Goal: Browse casually: Explore the website without a specific task or goal

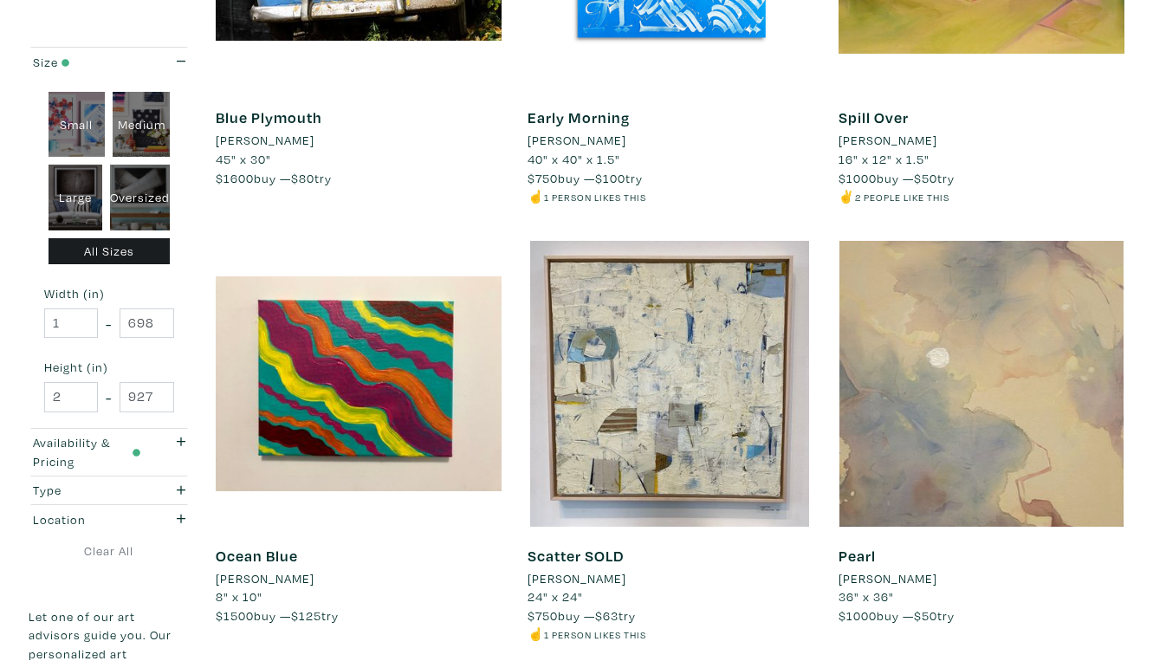
scroll to position [3134, 0]
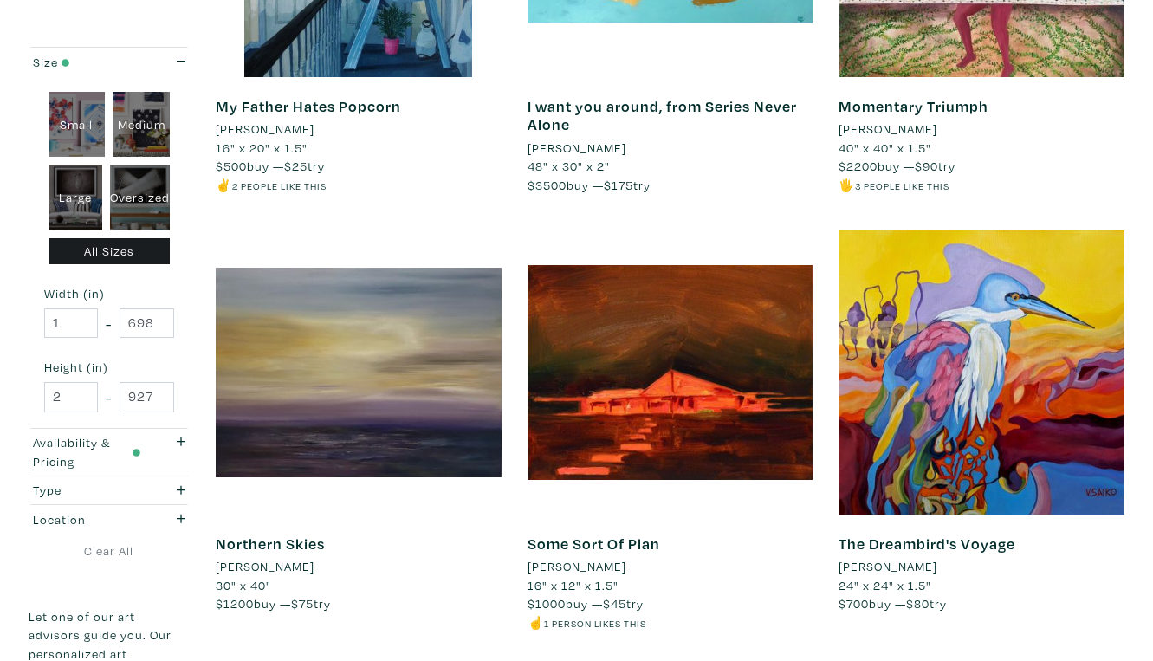
scroll to position [3092, 0]
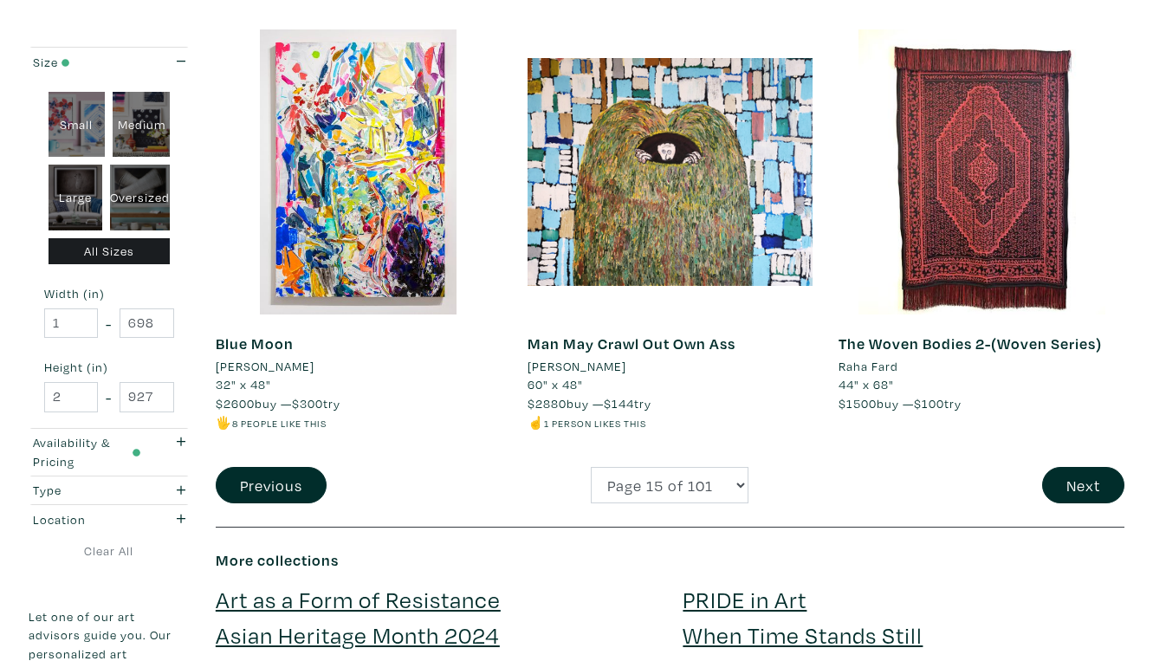
scroll to position [3314, 0]
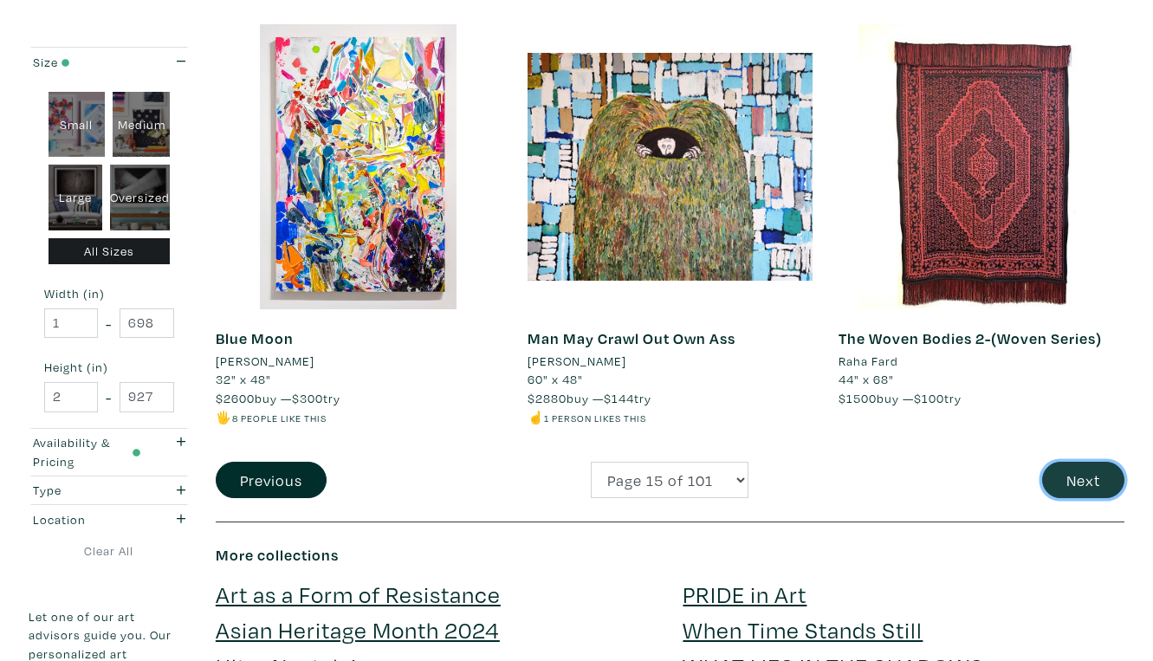
click at [1087, 462] on button "Next" at bounding box center [1083, 480] width 82 height 37
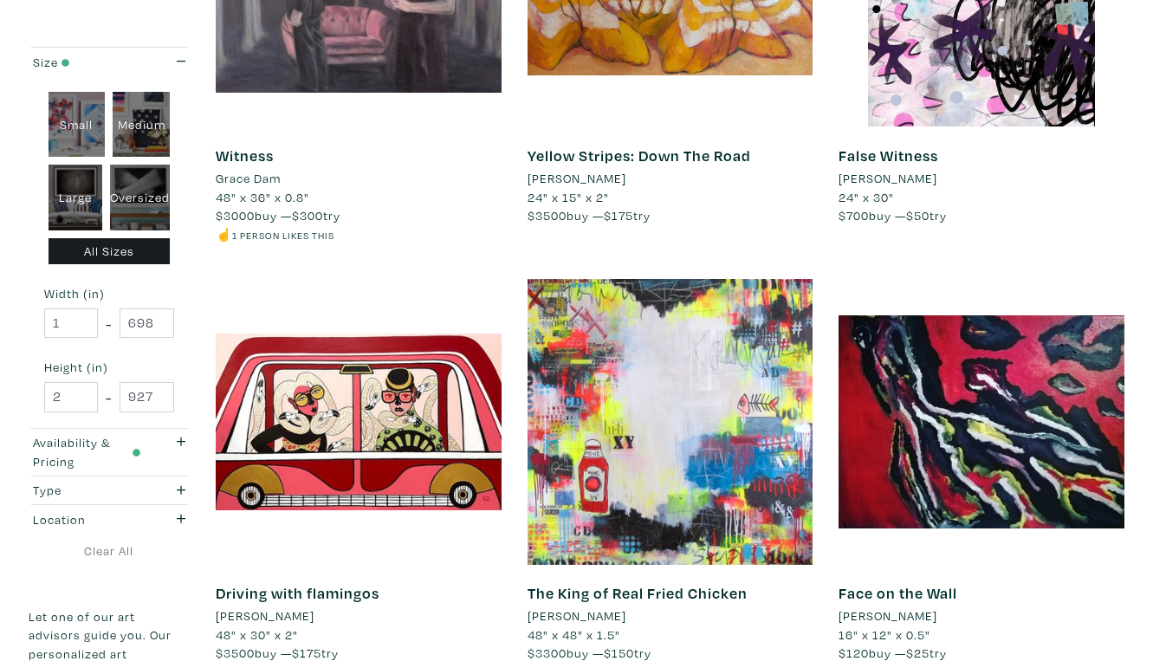
scroll to position [3057, 0]
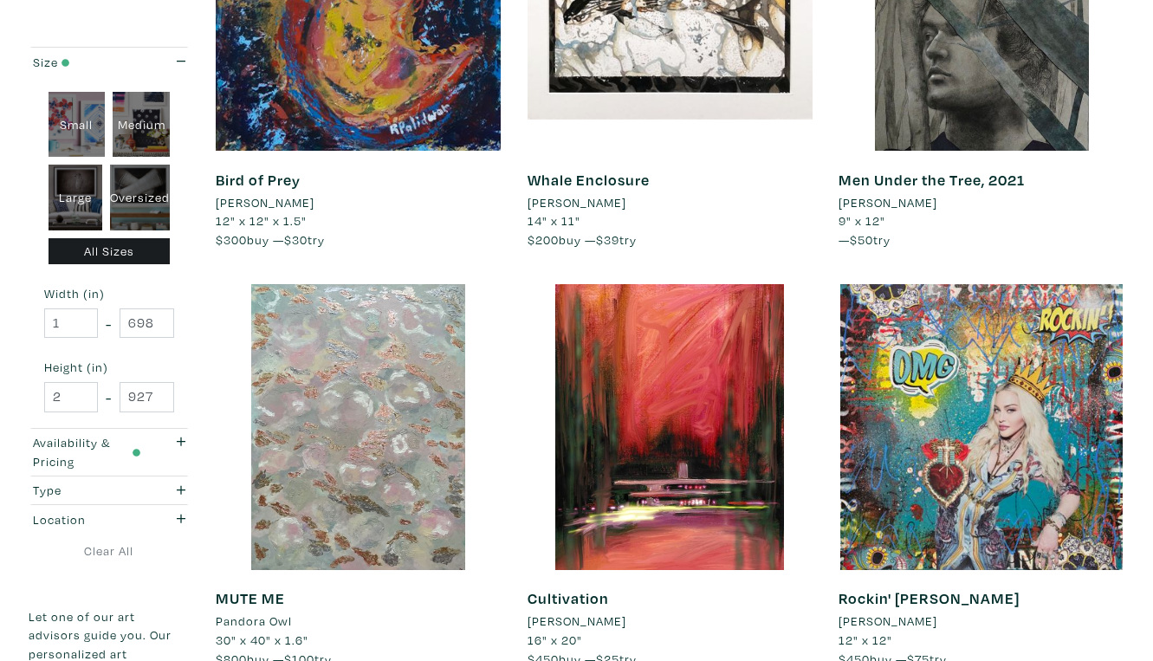
scroll to position [3074, 0]
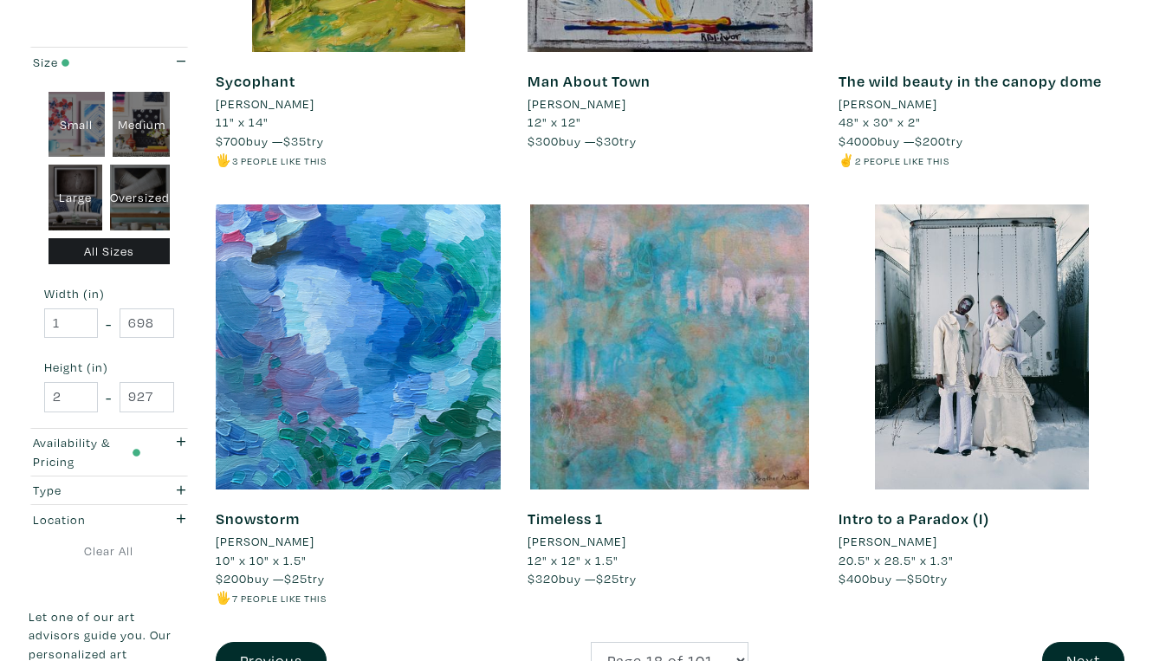
scroll to position [3191, 0]
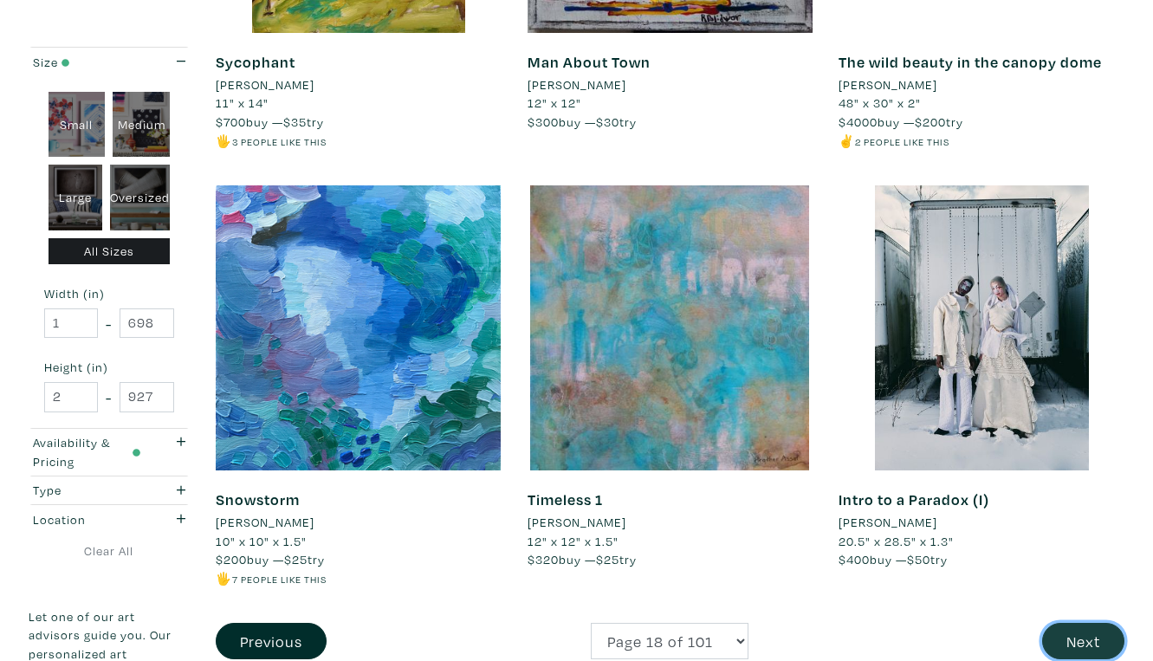
click at [1093, 623] on button "Next" at bounding box center [1083, 641] width 82 height 37
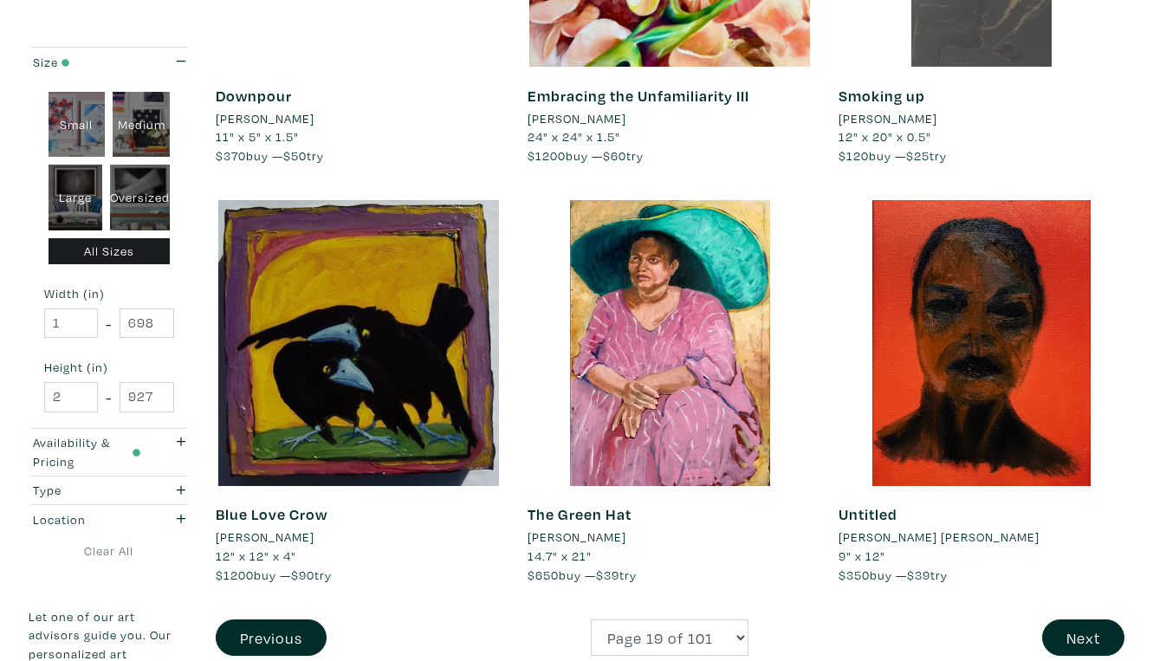
scroll to position [3158, 0]
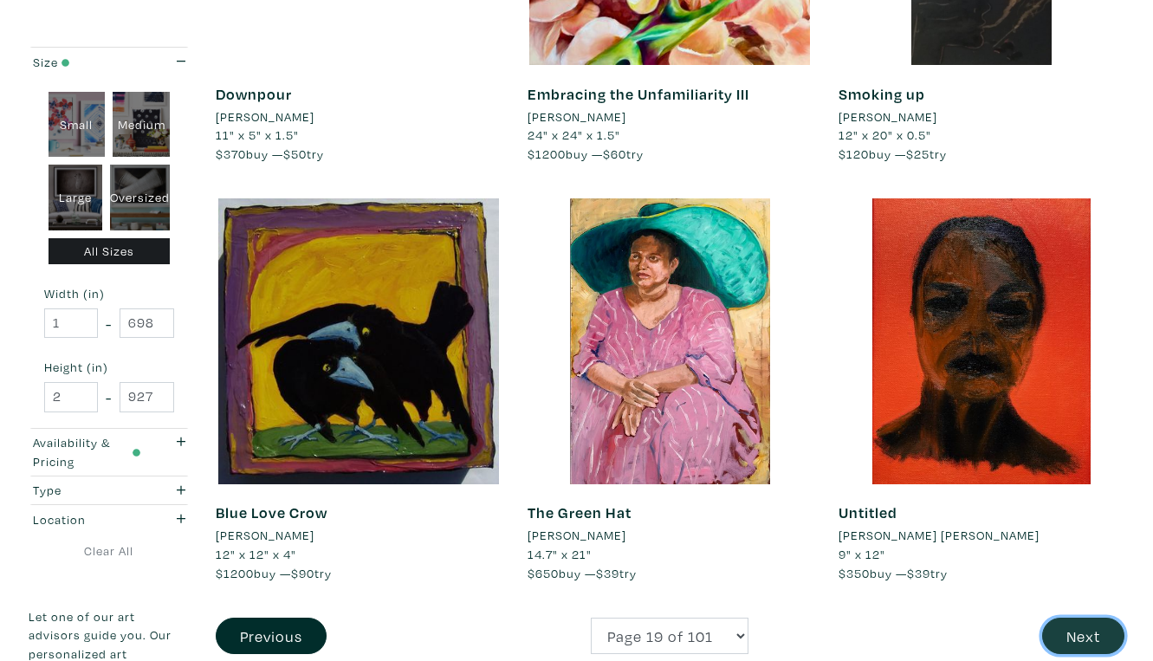
click at [1094, 618] on button "Next" at bounding box center [1083, 636] width 82 height 37
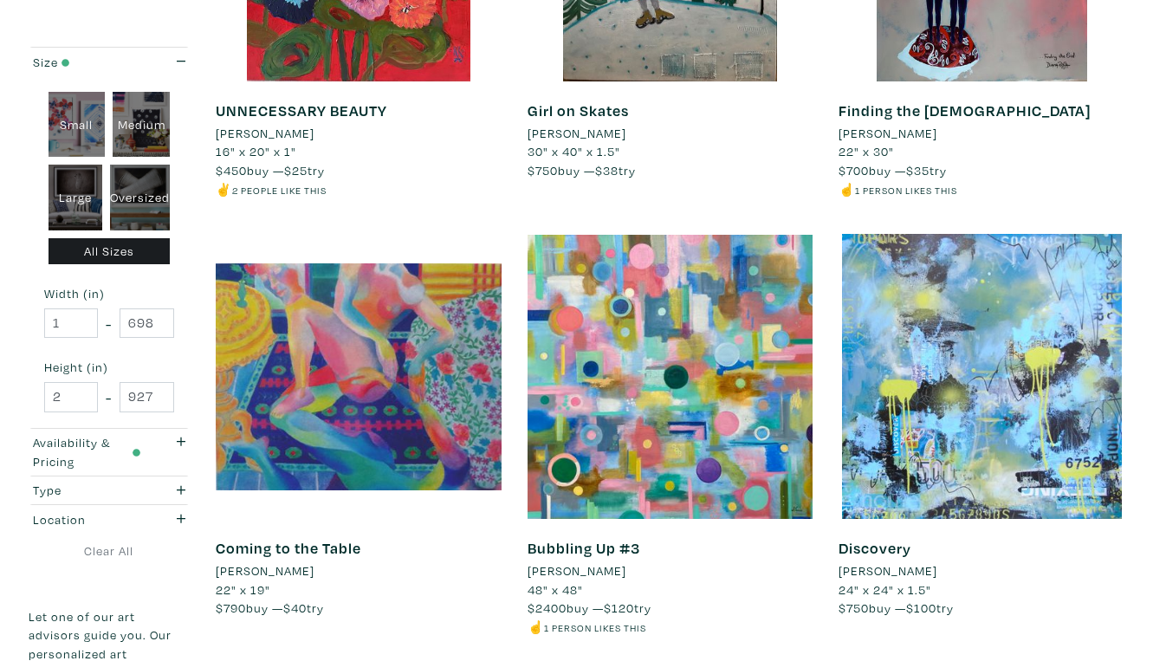
scroll to position [3145, 0]
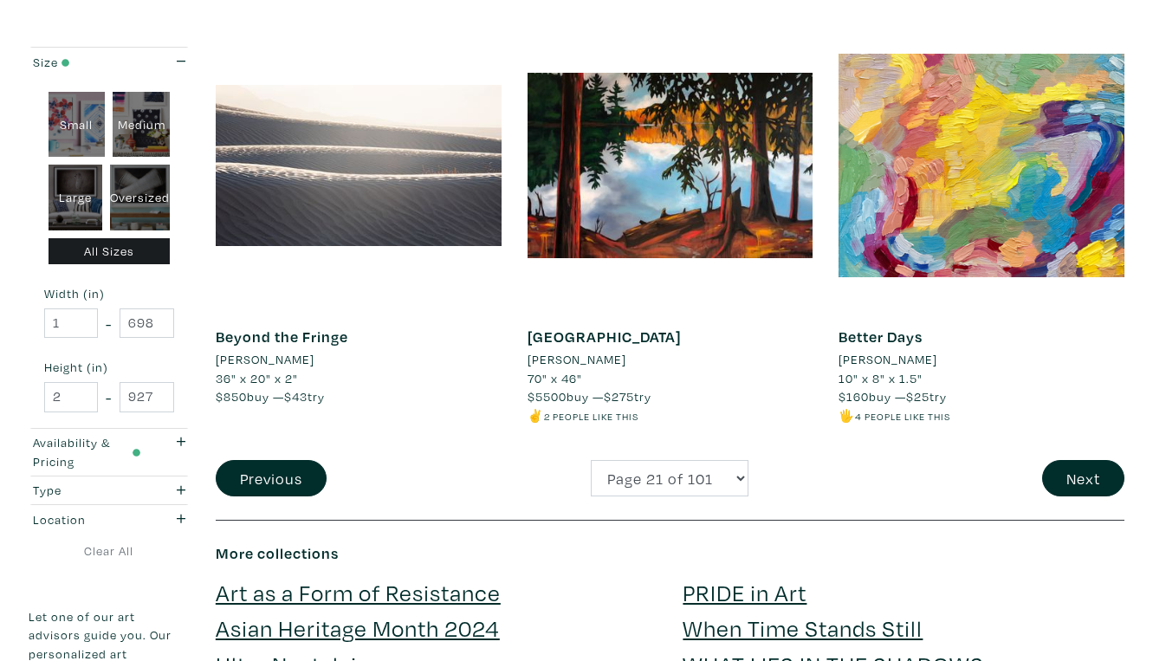
scroll to position [3365, 0]
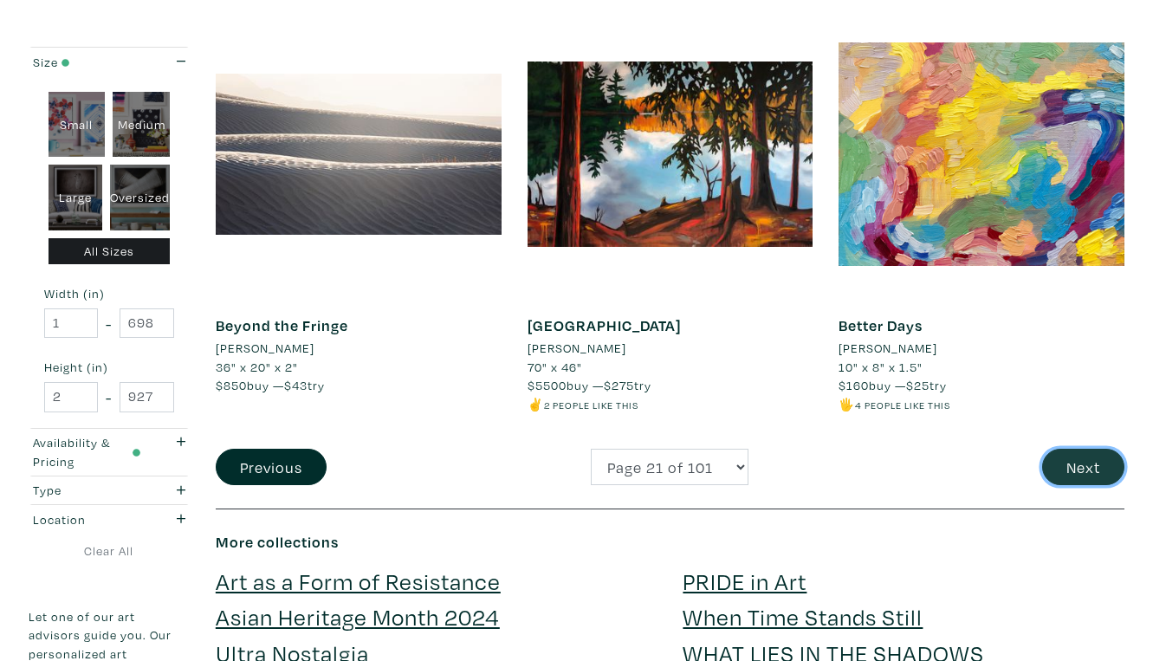
click at [1094, 449] on button "Next" at bounding box center [1083, 467] width 82 height 37
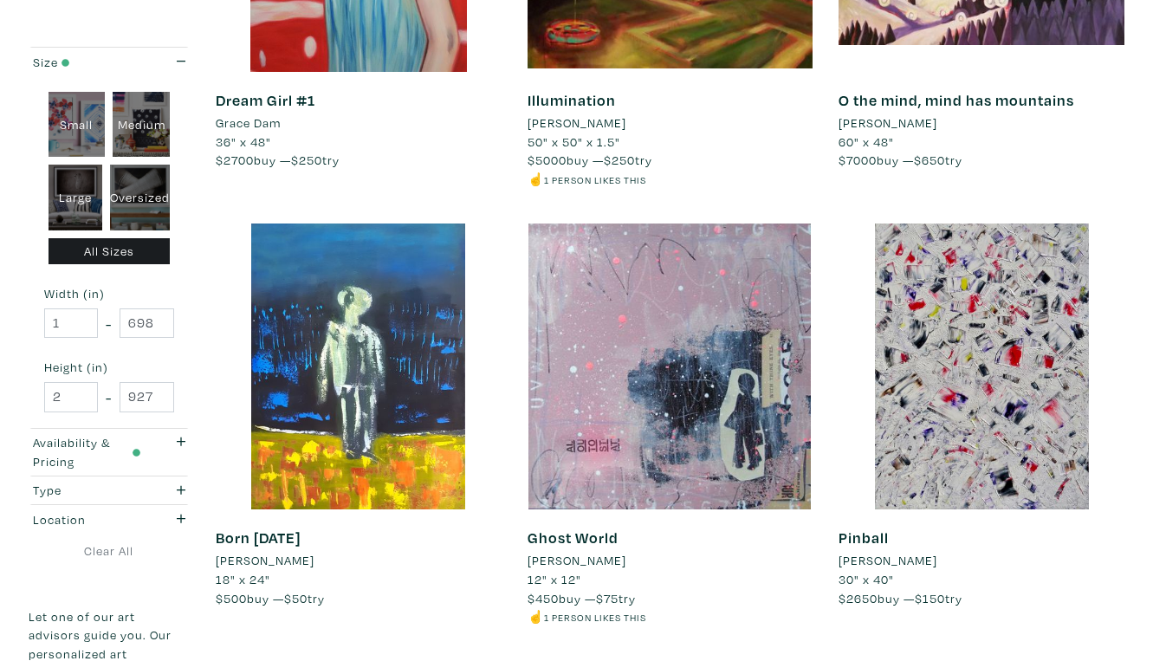
scroll to position [3134, 0]
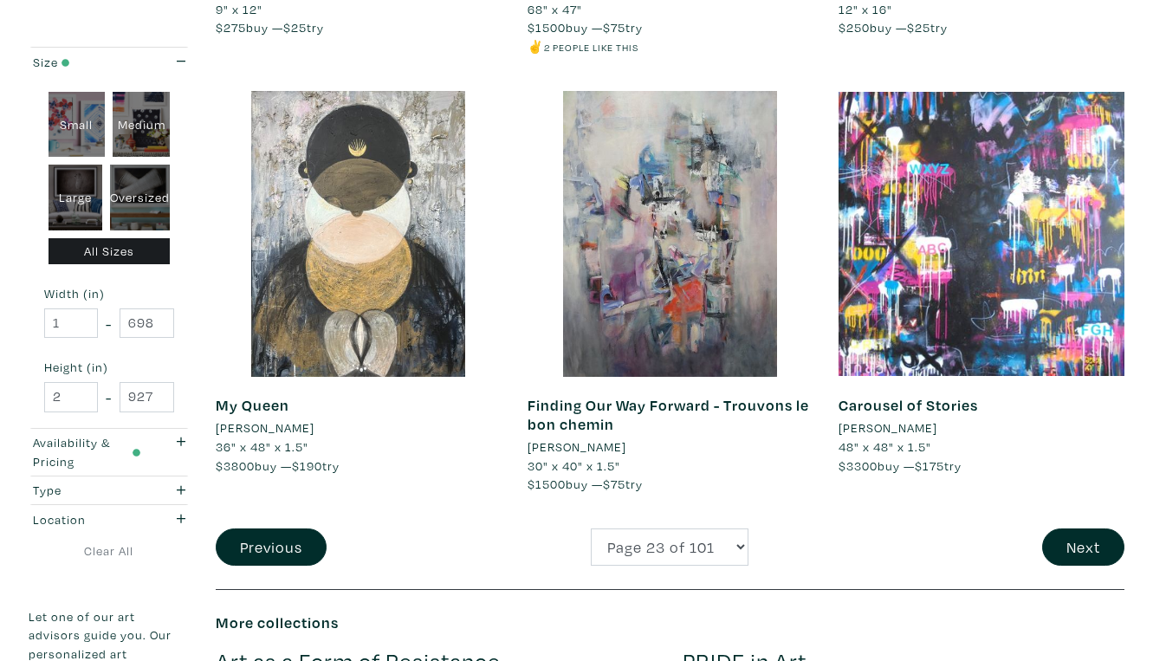
scroll to position [3275, 0]
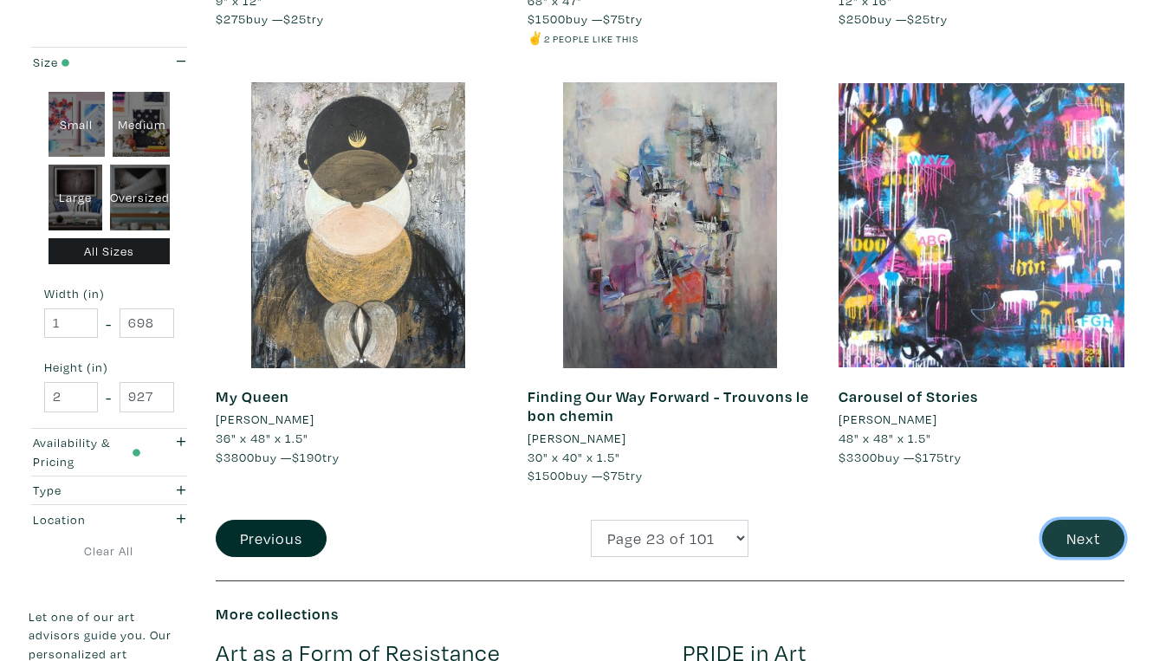
click at [1095, 520] on button "Next" at bounding box center [1083, 538] width 82 height 37
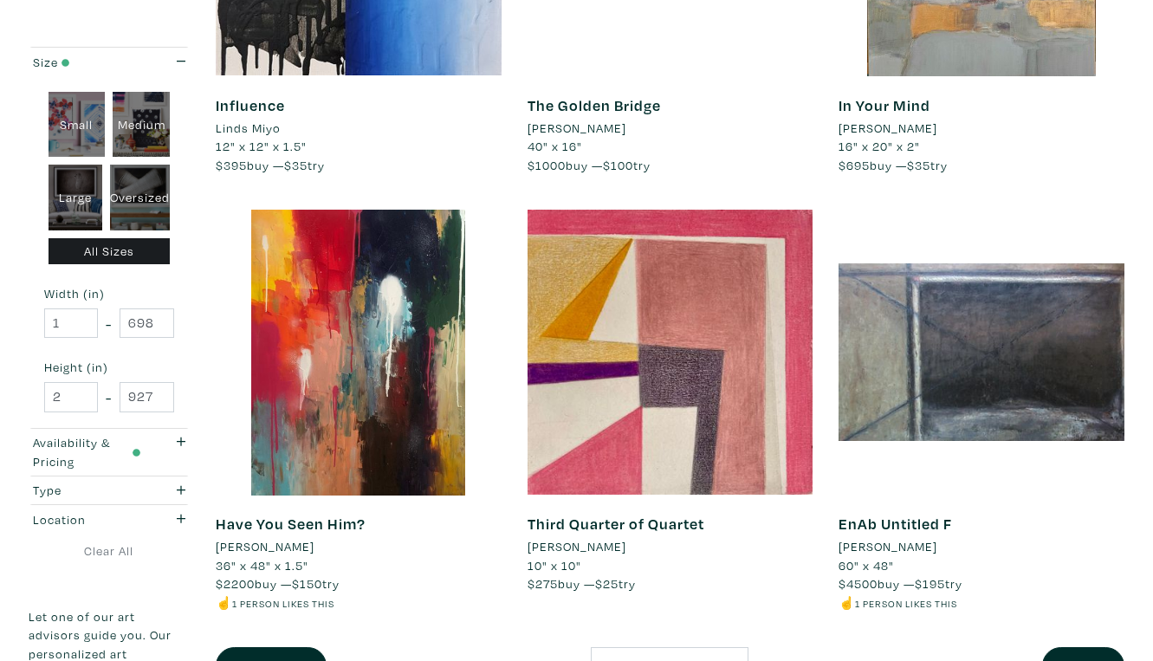
scroll to position [3113, 0]
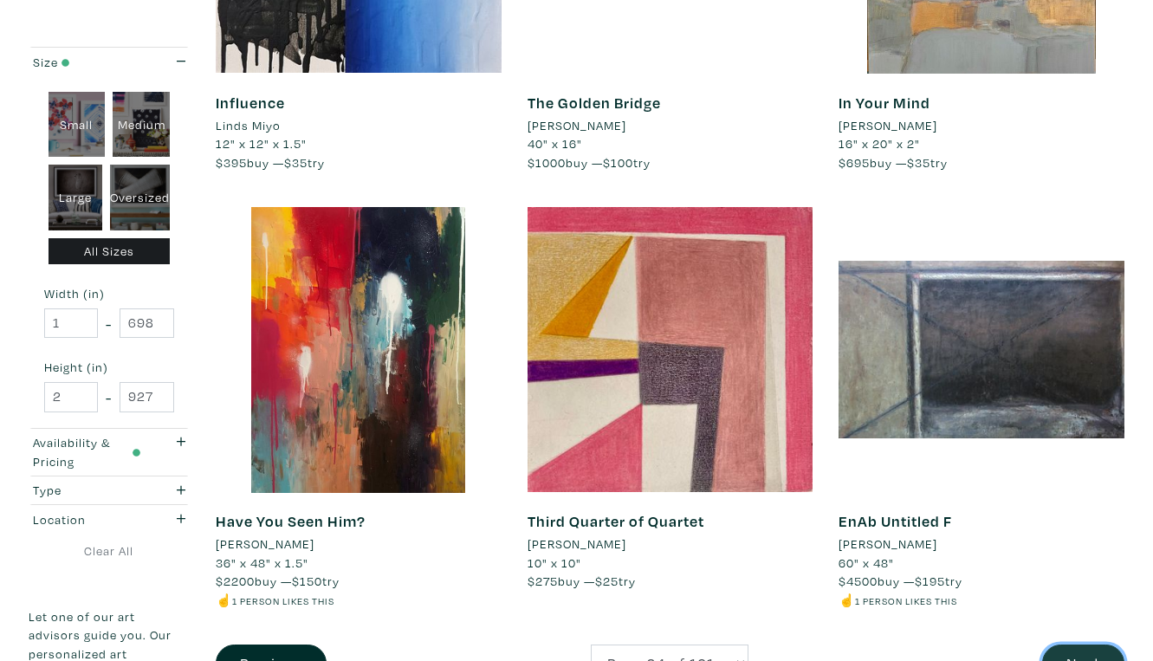
click at [1091, 645] on button "Next" at bounding box center [1083, 663] width 82 height 37
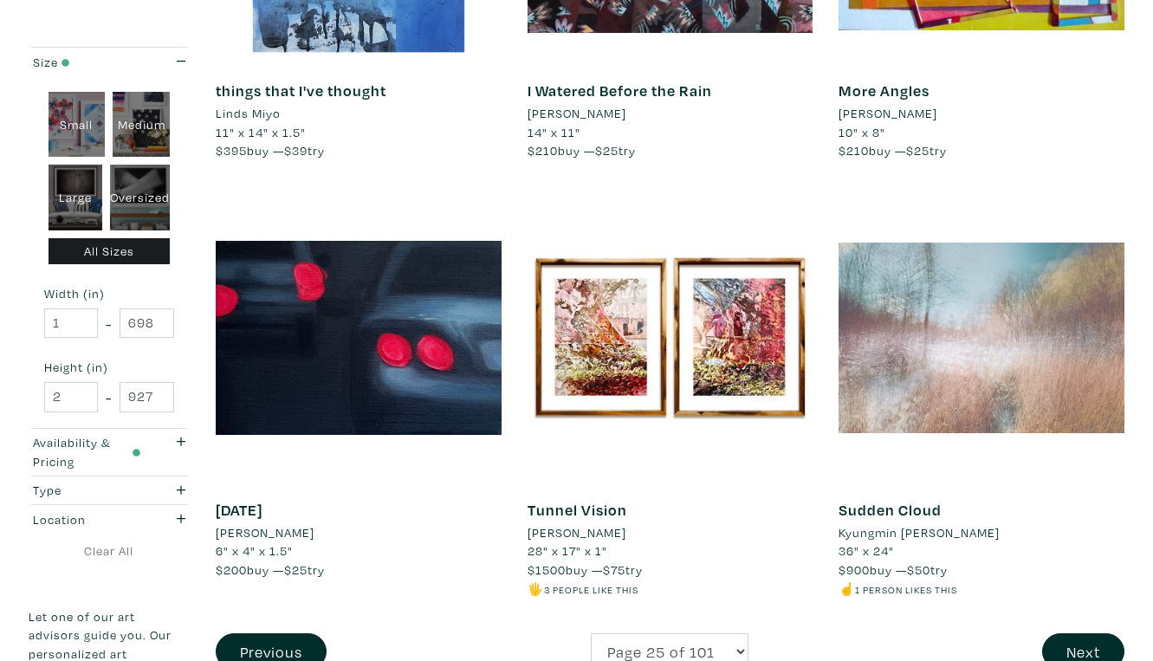
scroll to position [3146, 0]
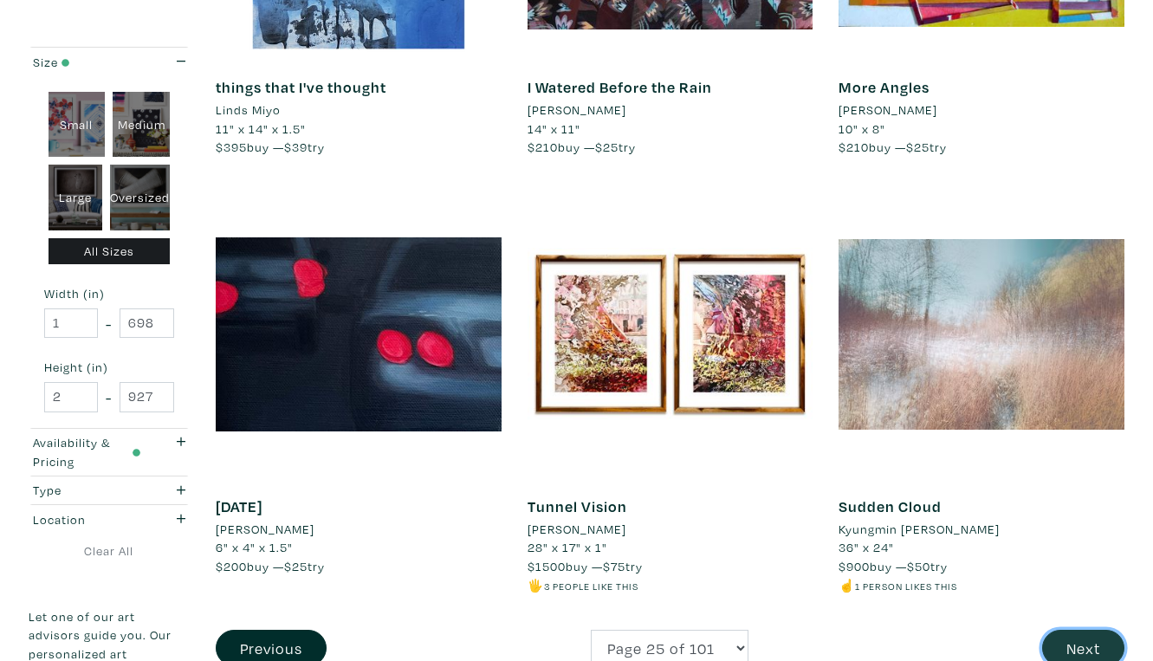
click at [1094, 630] on button "Next" at bounding box center [1083, 648] width 82 height 37
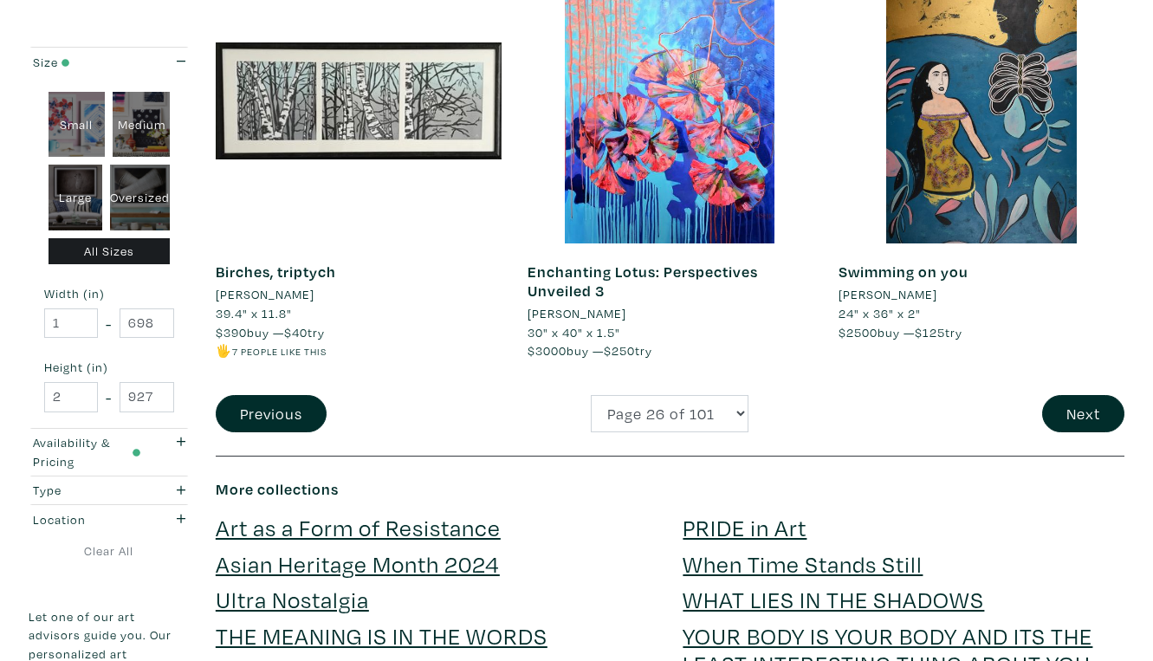
scroll to position [3402, 0]
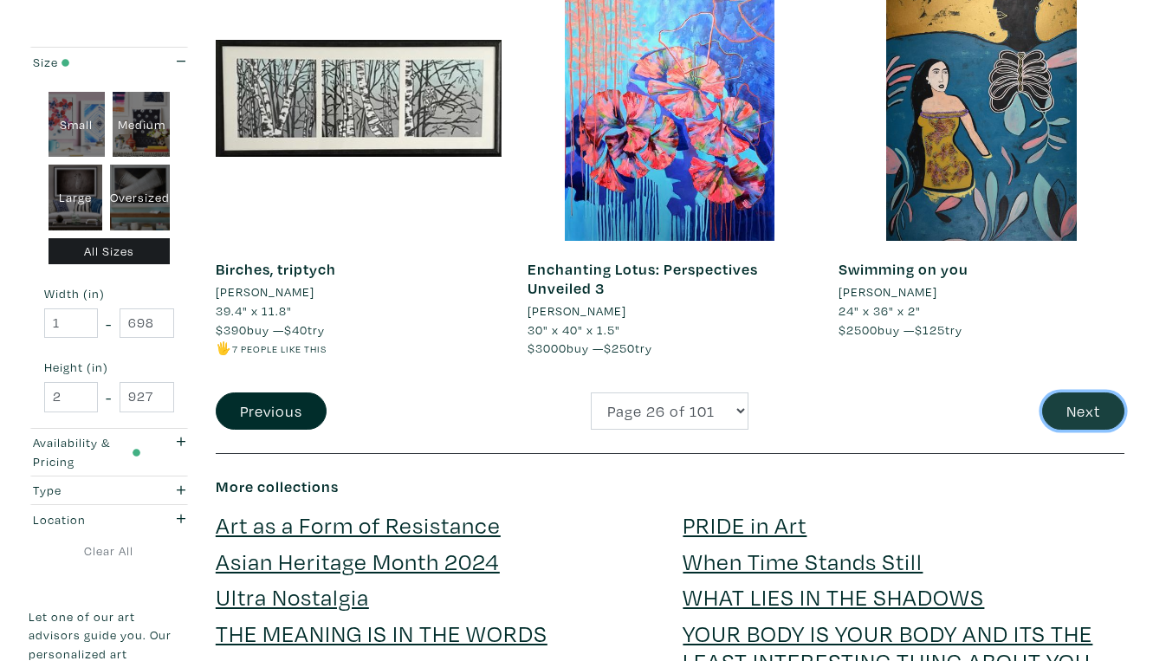
click at [1087, 393] on button "Next" at bounding box center [1083, 411] width 82 height 37
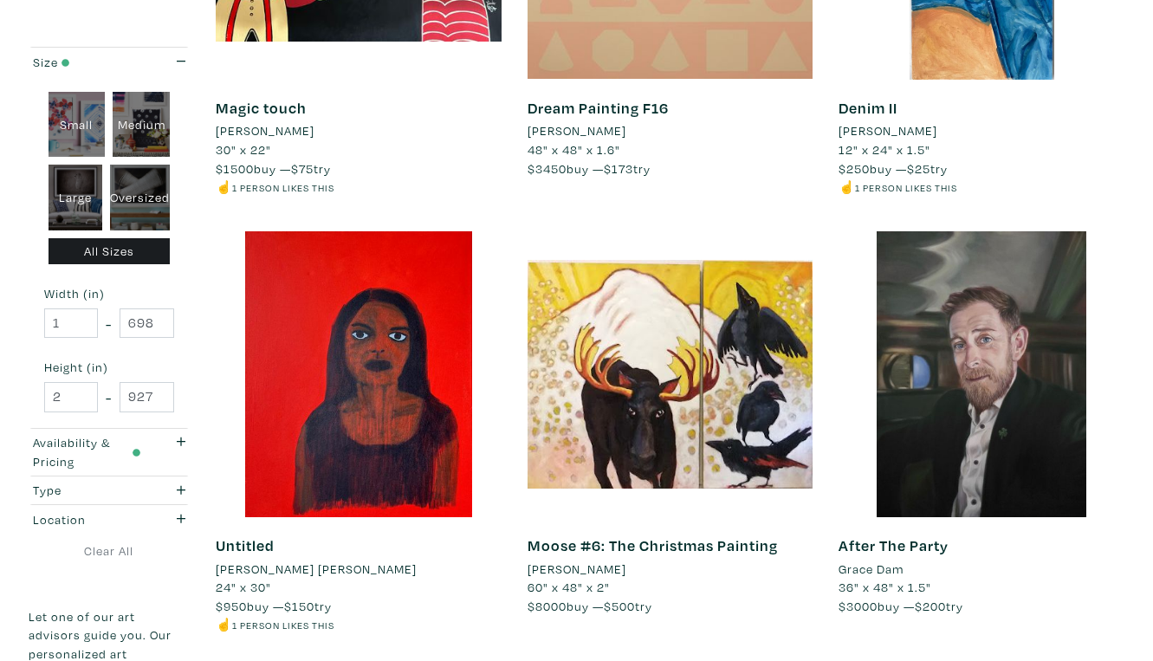
scroll to position [521, 0]
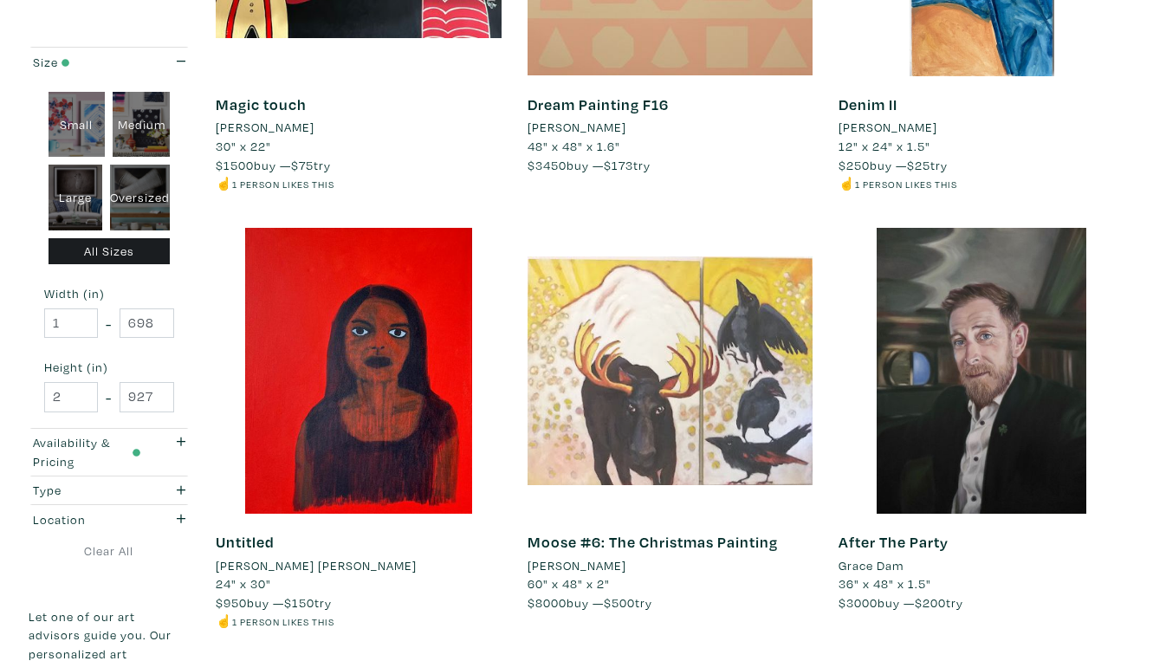
click at [736, 339] on div at bounding box center [671, 371] width 286 height 286
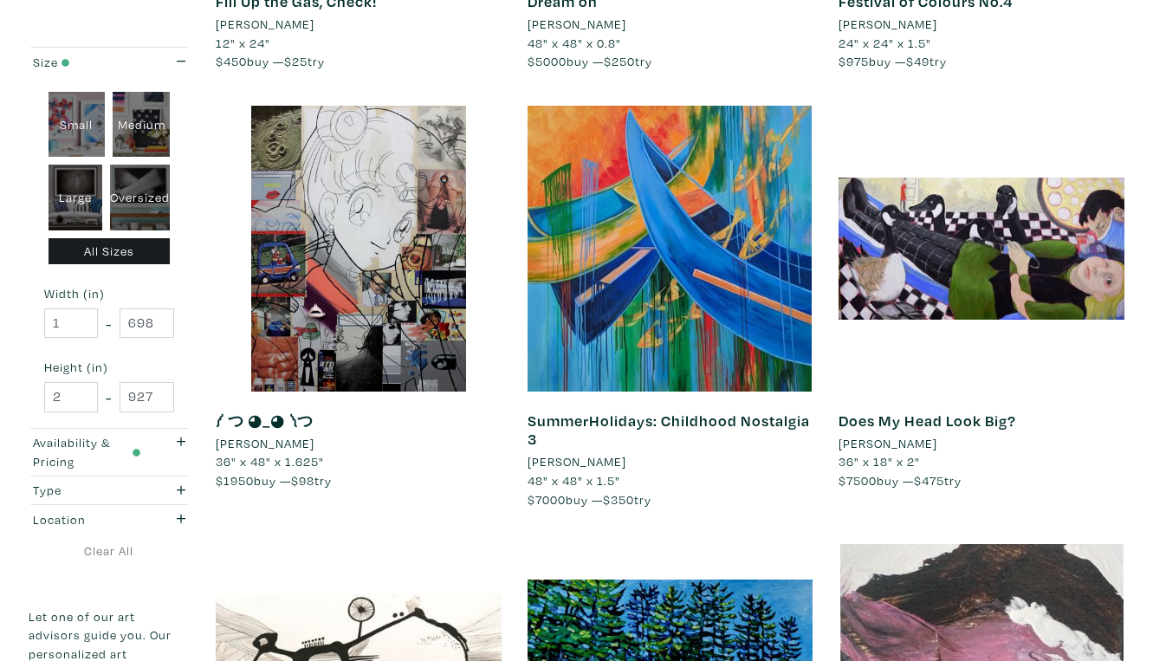
scroll to position [1938, 0]
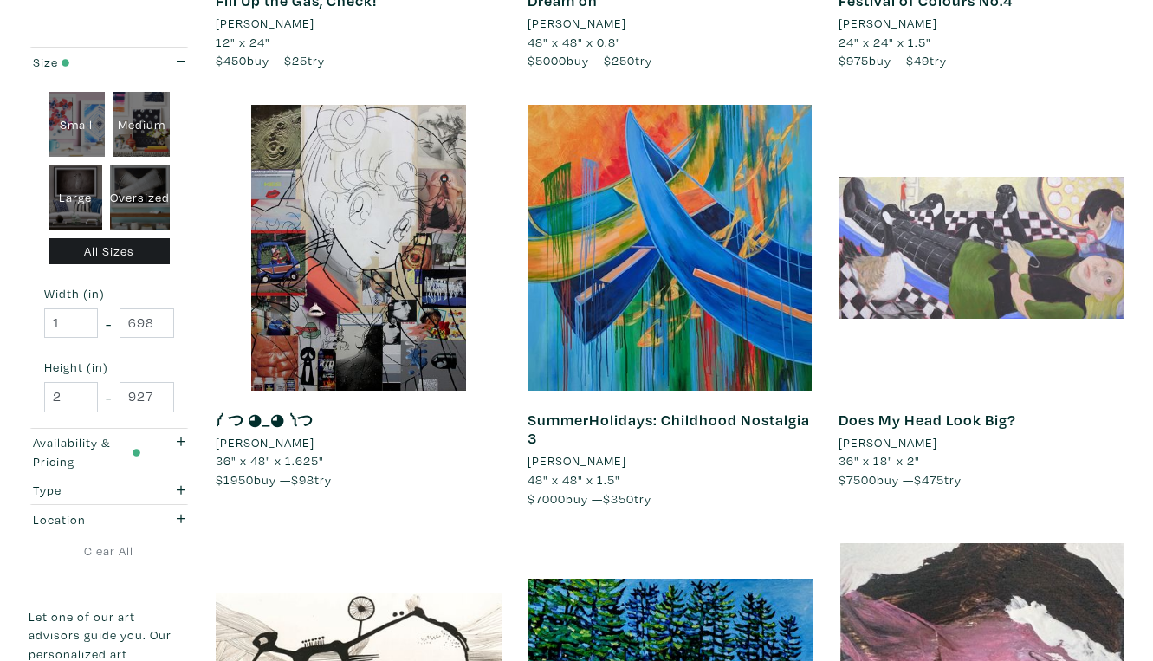
click at [997, 183] on div at bounding box center [982, 248] width 286 height 286
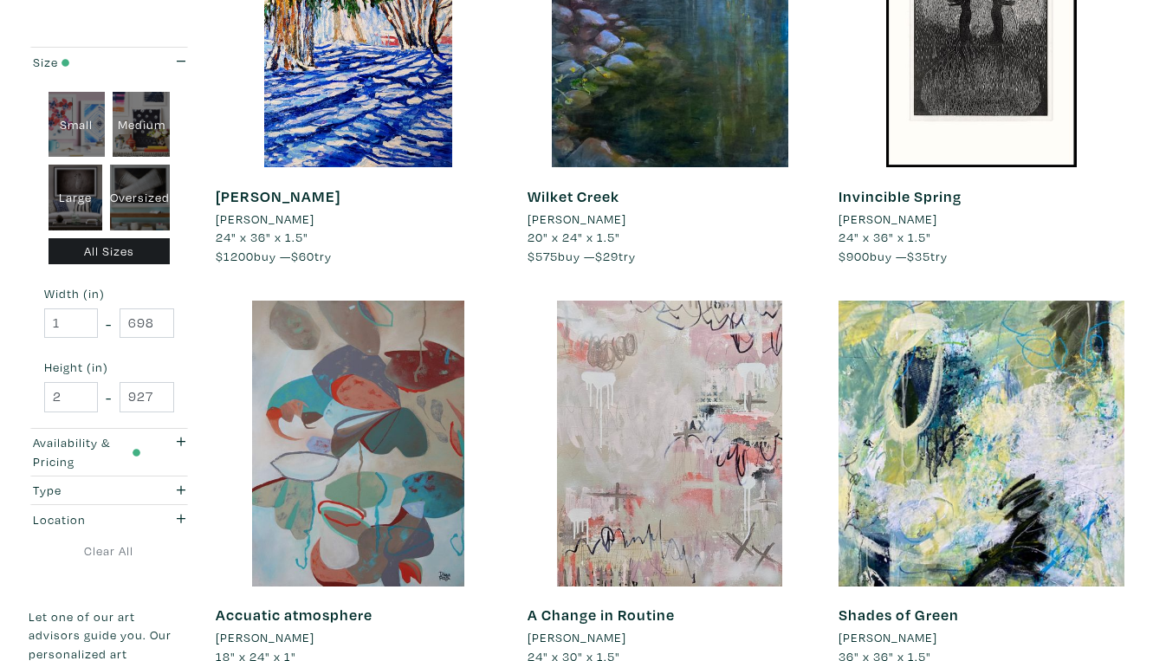
scroll to position [3067, 0]
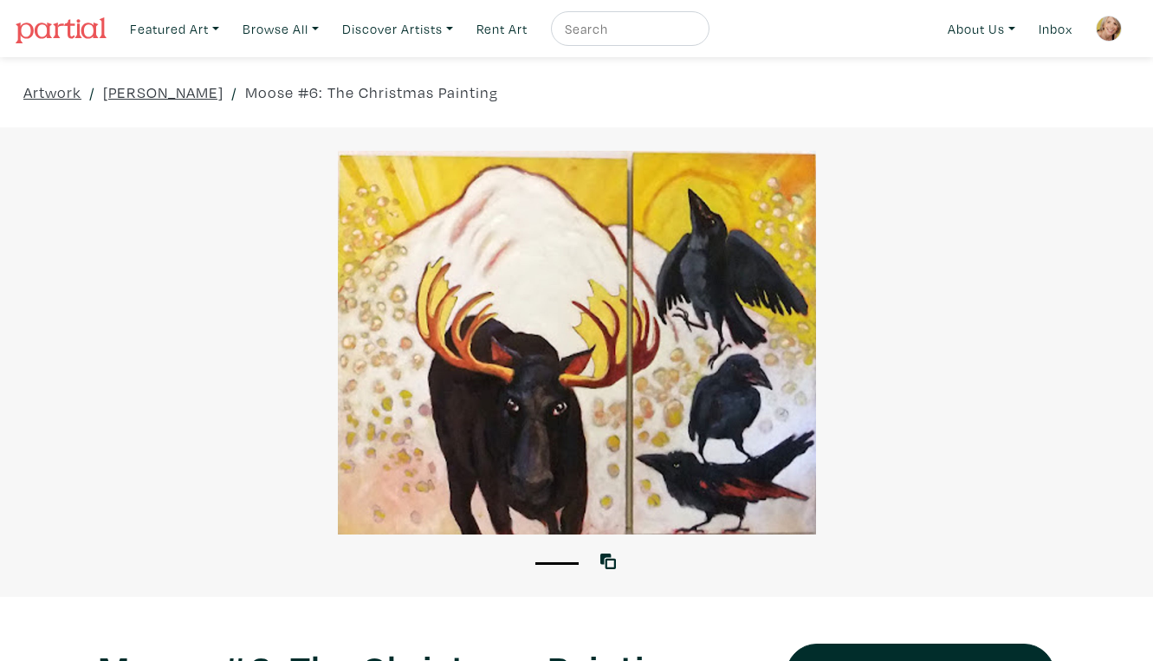
click at [723, 444] on div at bounding box center [576, 343] width 1153 height 384
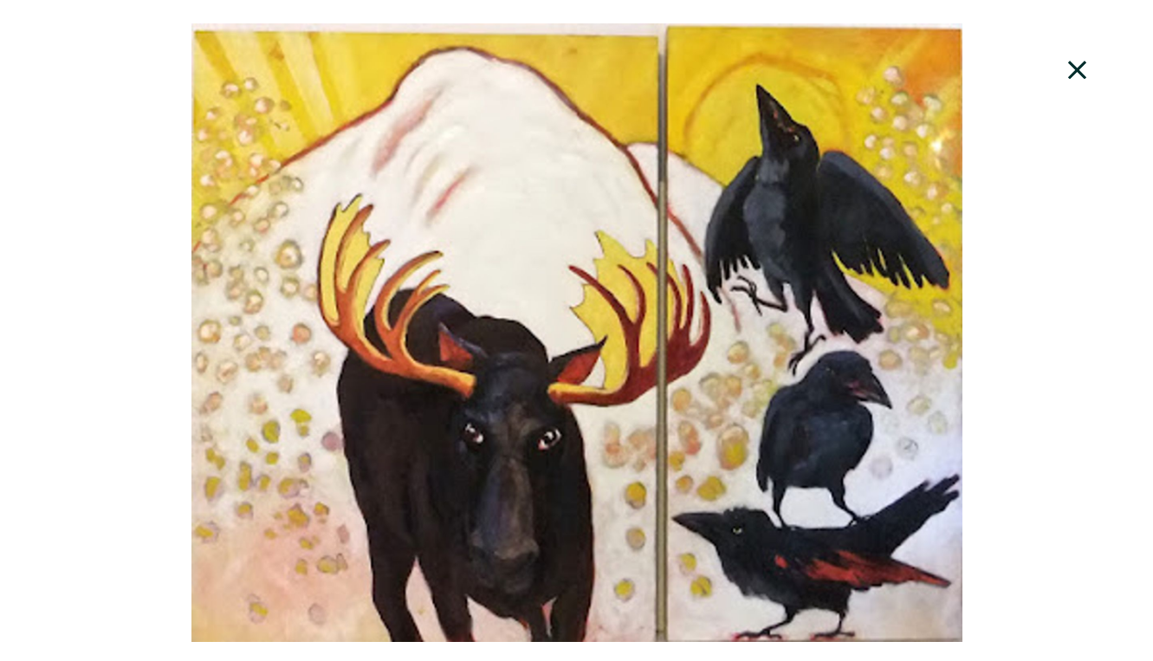
click at [1085, 55] on icon at bounding box center [1077, 70] width 59 height 47
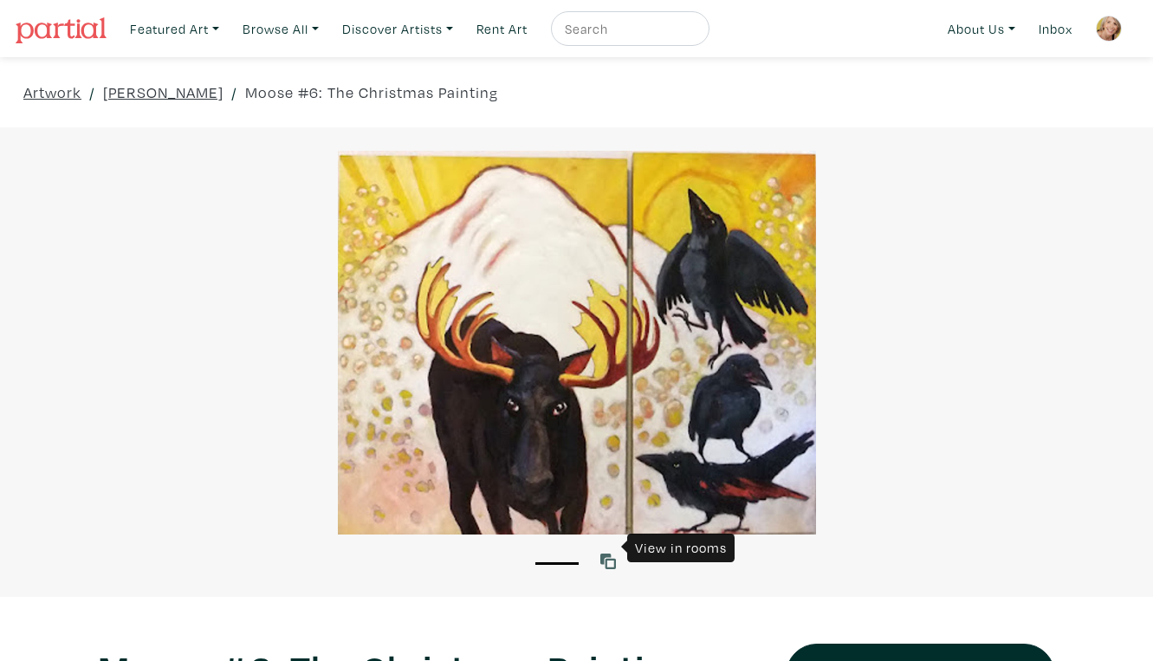
click at [608, 554] on icon at bounding box center [609, 562] width 16 height 16
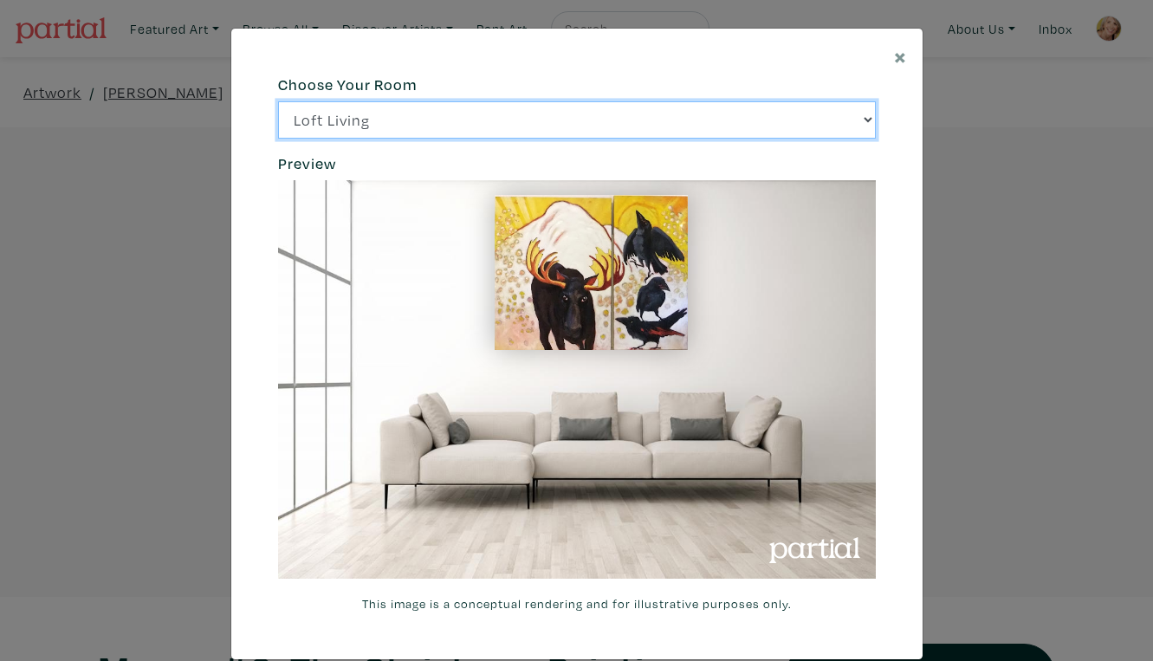
click option "Bright Bedroom" at bounding box center [0, 0] width 0 height 0
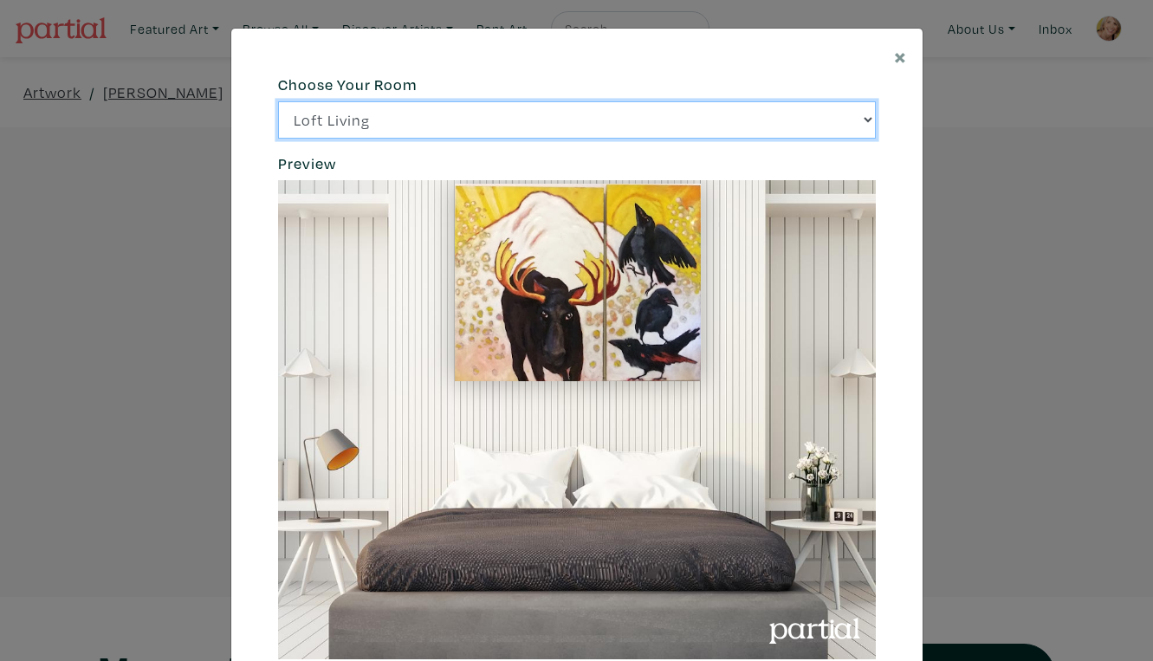
click option "City Office" at bounding box center [0, 0] width 0 height 0
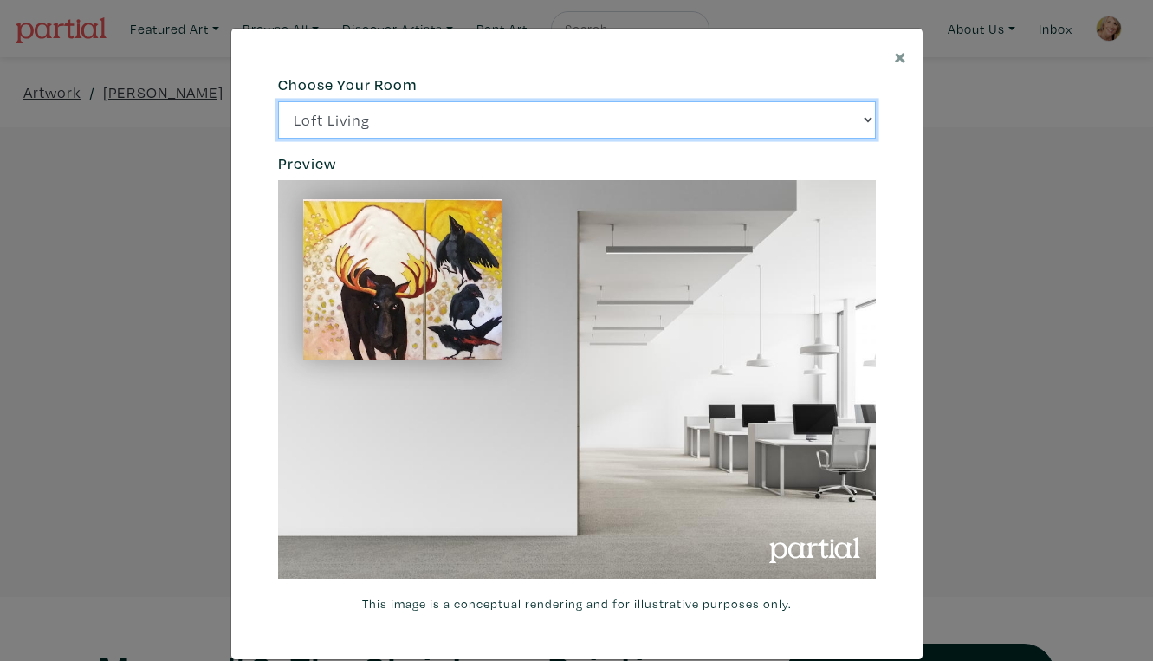
select select "/thumb/phpThumb.php?src=https%3A%2F%2Flabs.partial.gallery%2Fprojects%2Frenderi…"
click option "Gallery Space" at bounding box center [0, 0] width 0 height 0
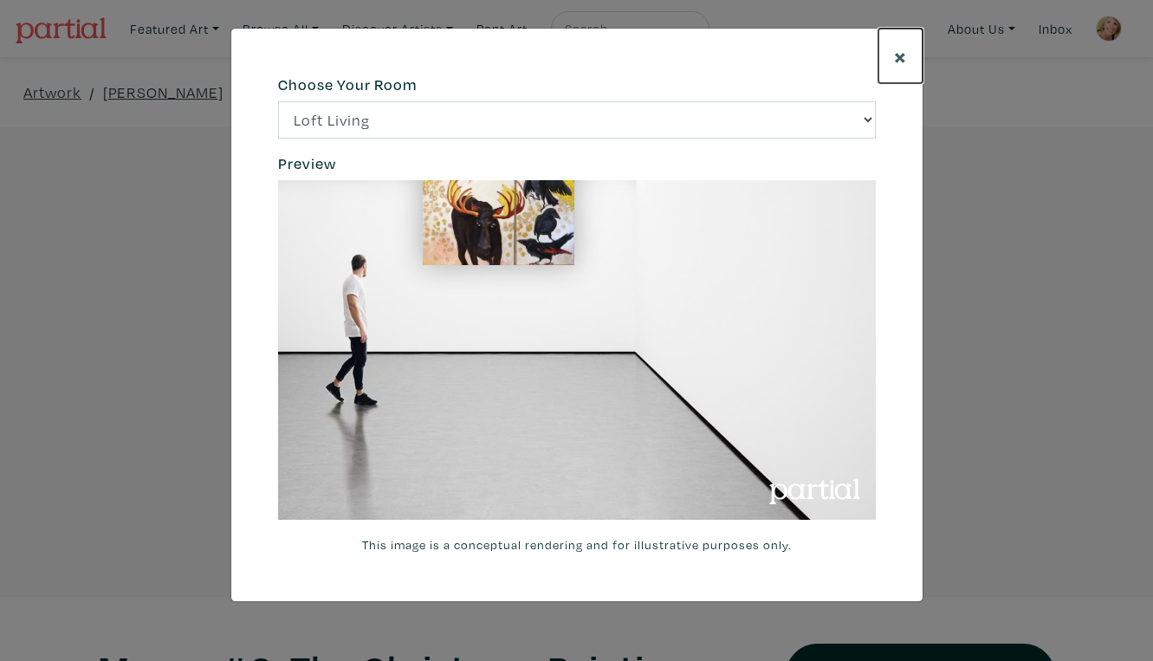
click at [906, 45] on span "×" at bounding box center [900, 56] width 13 height 30
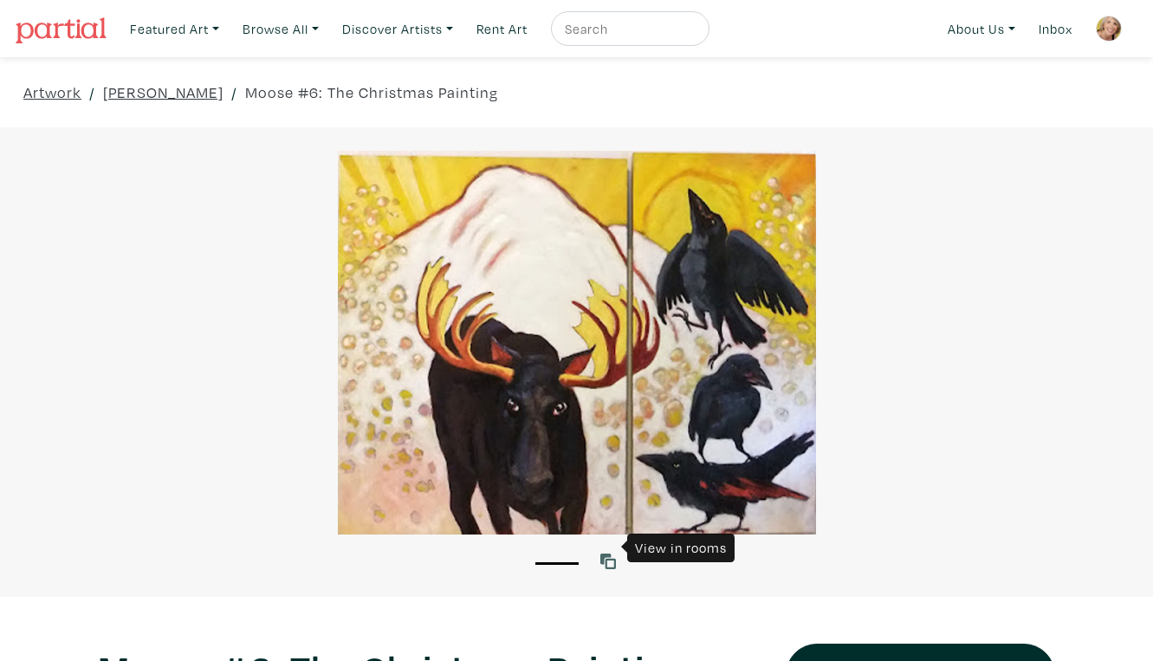
click at [611, 554] on icon at bounding box center [609, 562] width 16 height 16
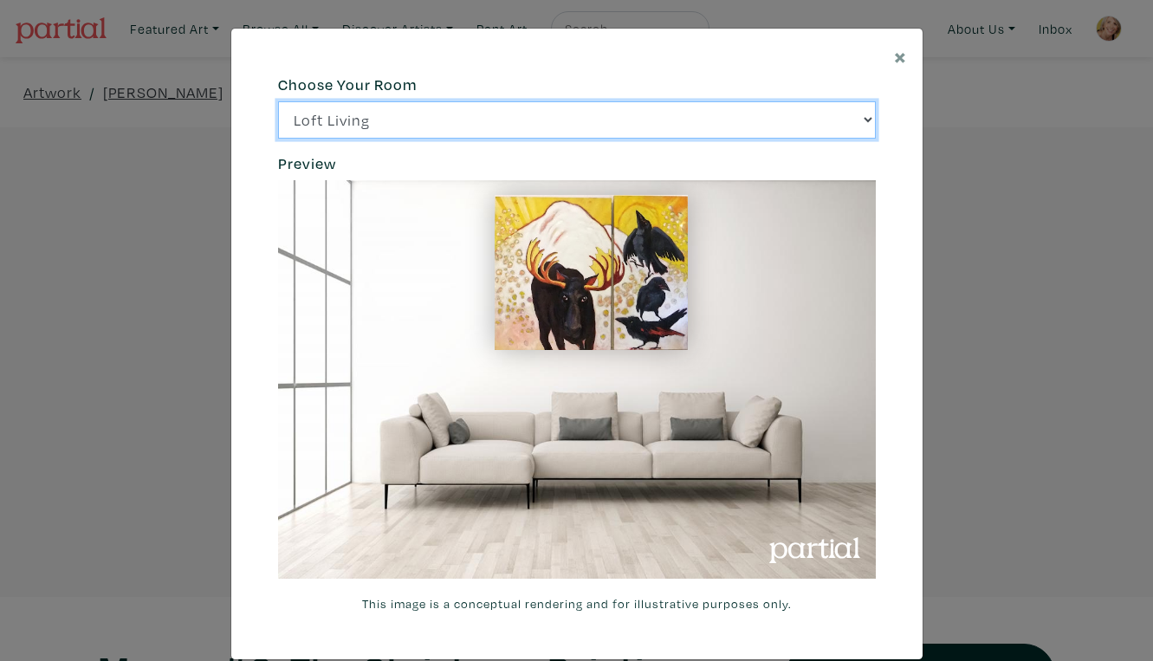
select select "/thumb/phpThumb.php?src=https%3A%2F%2Flabs.partial.gallery%2Fprojects%2Frenderi…"
click option "Bright Bedroom" at bounding box center [0, 0] width 0 height 0
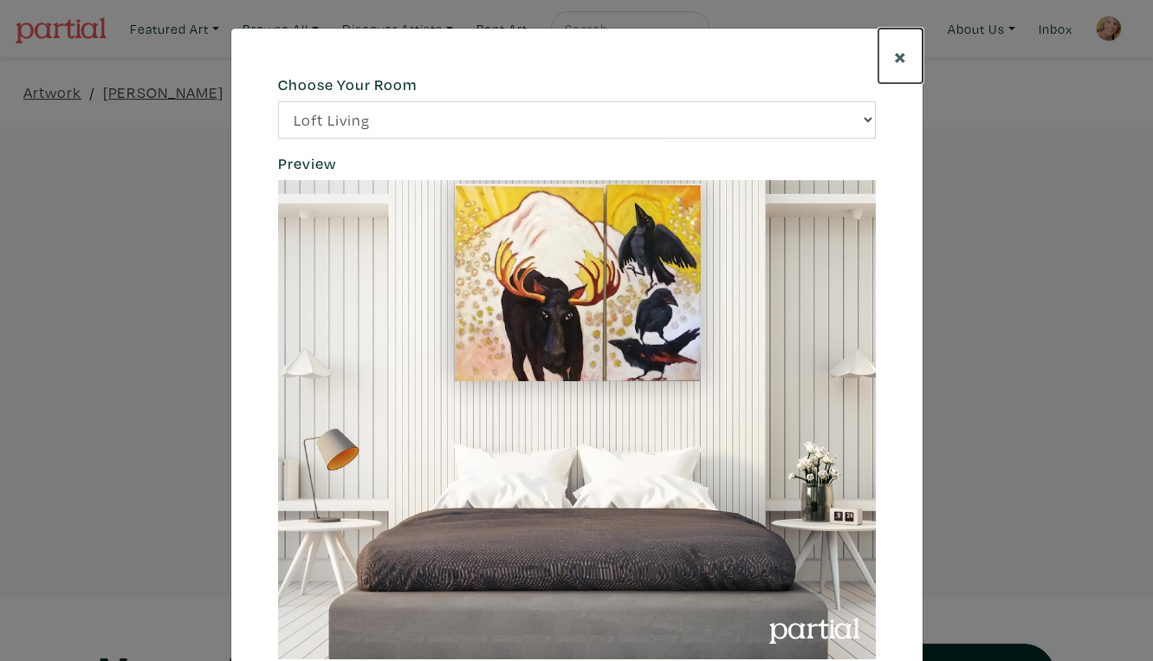
click at [902, 49] on span "×" at bounding box center [900, 56] width 13 height 30
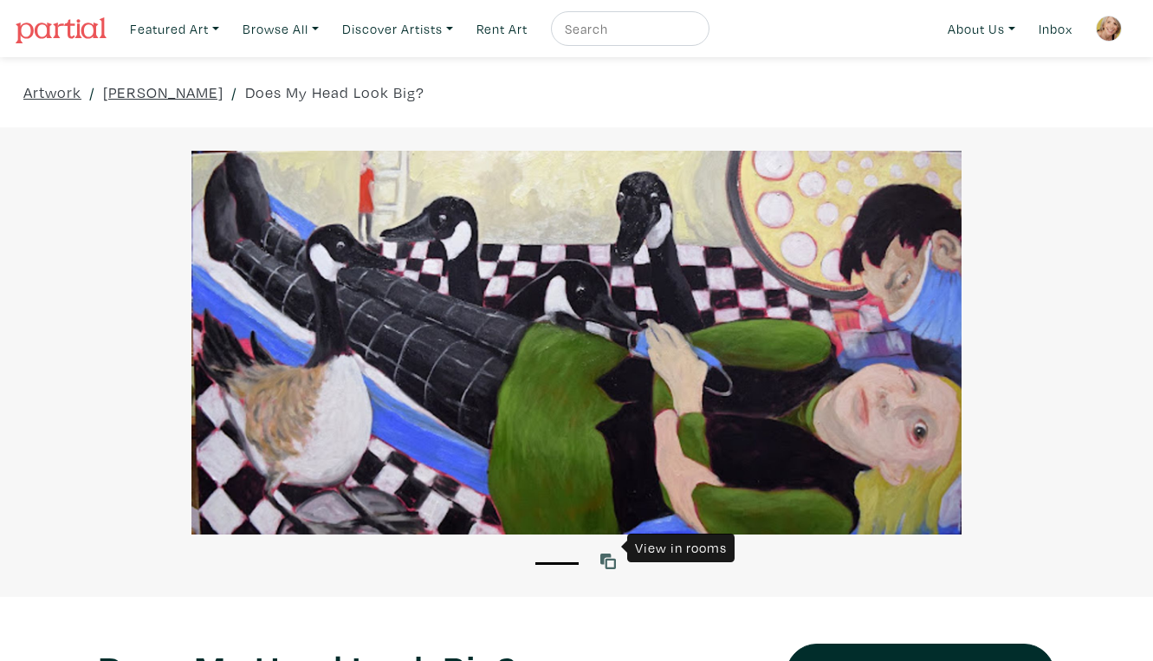
click at [610, 554] on icon at bounding box center [609, 562] width 16 height 16
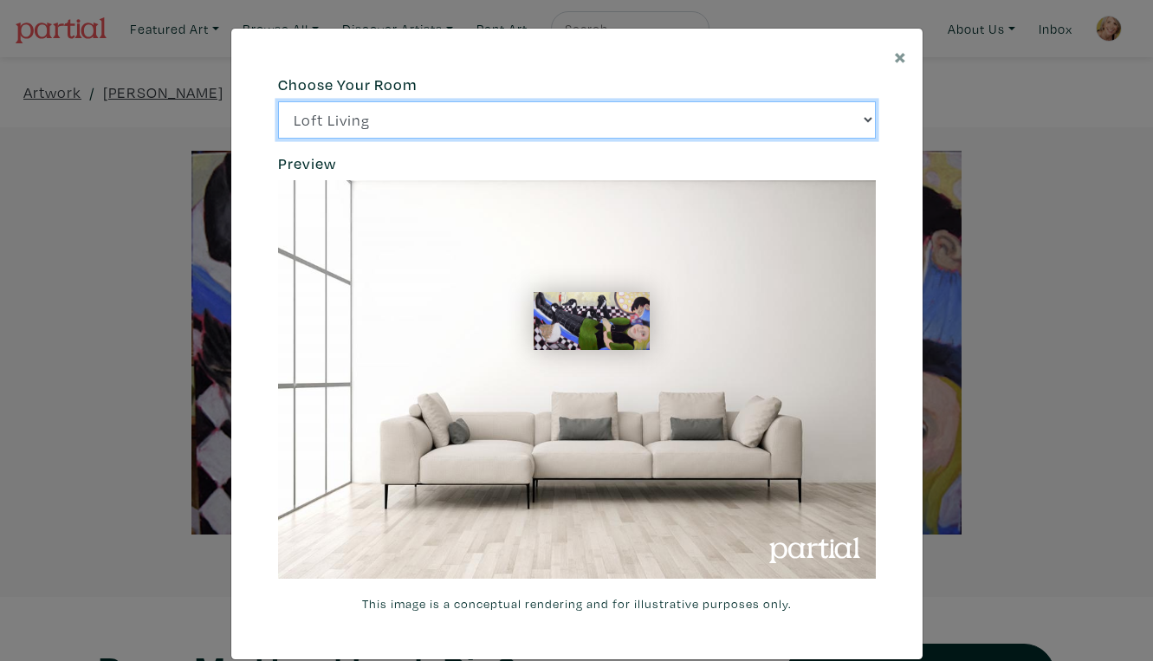
click option "Bright Bedroom" at bounding box center [0, 0] width 0 height 0
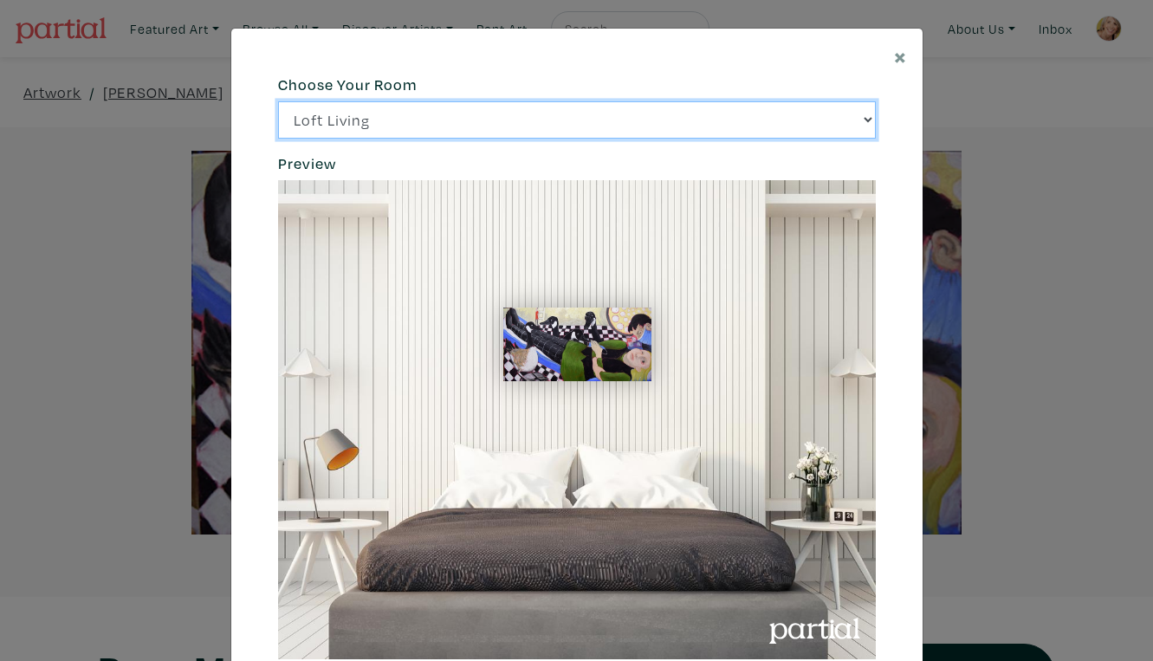
click option "City Office" at bounding box center [0, 0] width 0 height 0
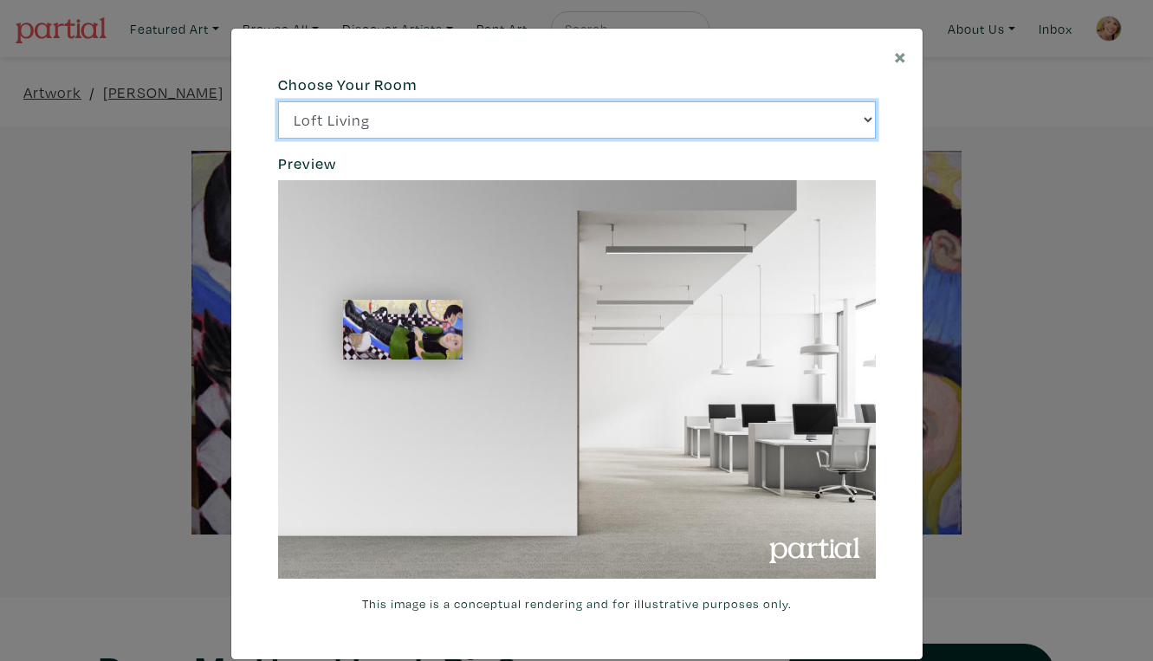
select select "/thumb/phpThumb.php?src=https%3A%2F%2Flabs.partial.gallery%2Fprojects%2Frenderi…"
click option "Gallery Space" at bounding box center [0, 0] width 0 height 0
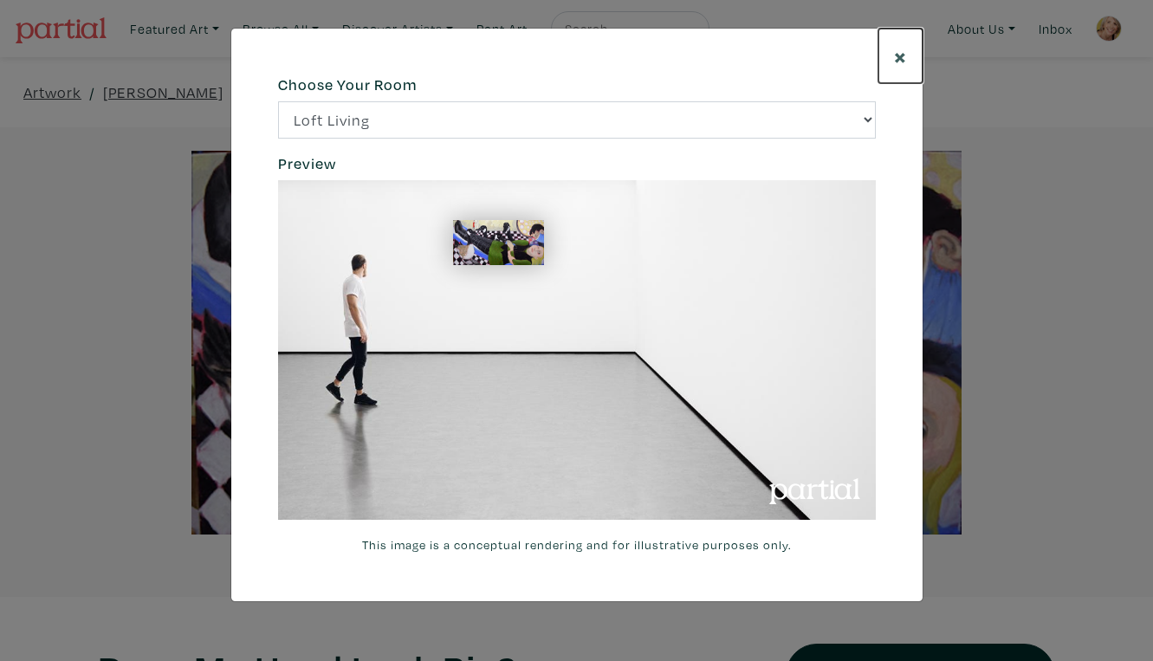
click at [903, 50] on span "×" at bounding box center [900, 56] width 13 height 30
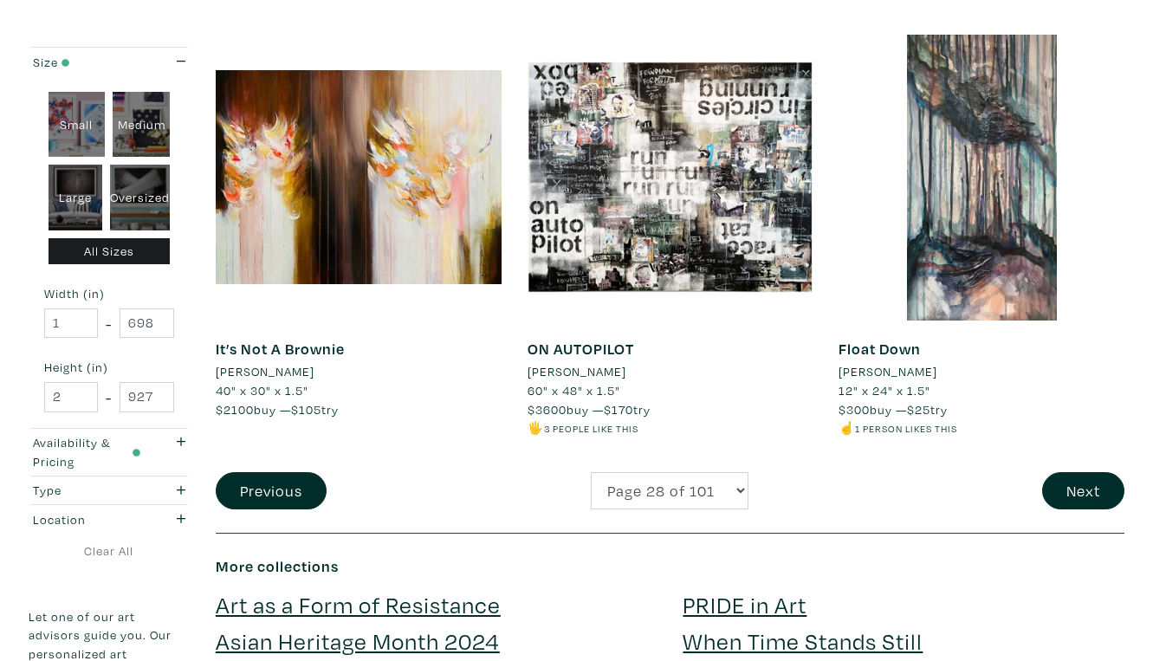
scroll to position [3327, 0]
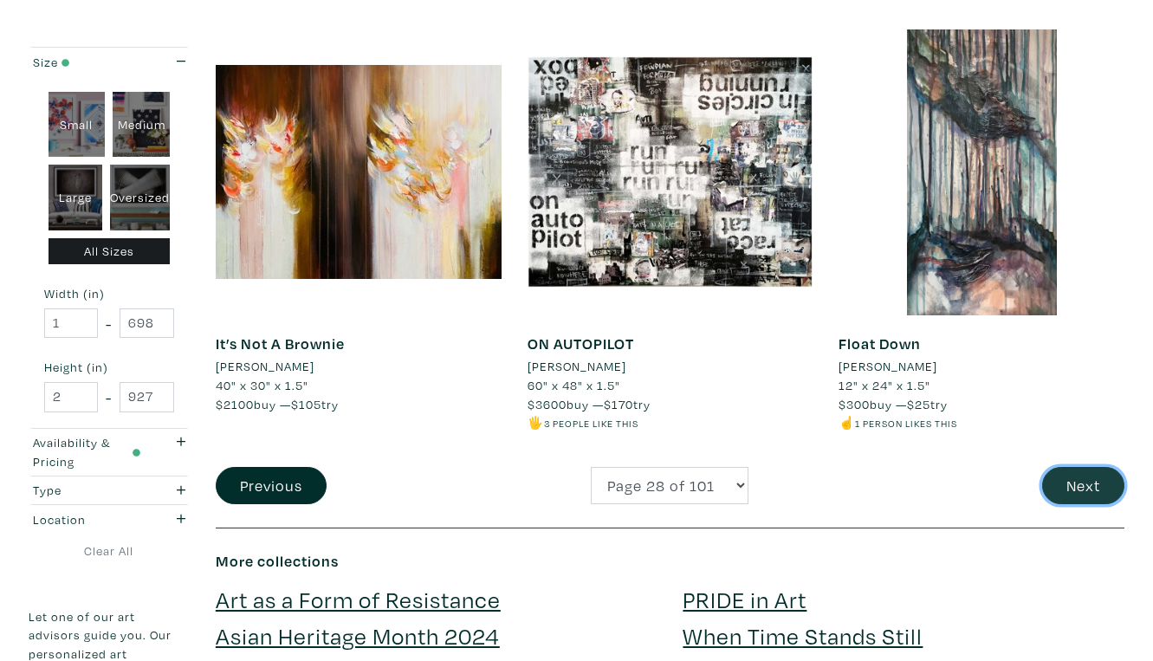
click at [1081, 467] on button "Next" at bounding box center [1083, 485] width 82 height 37
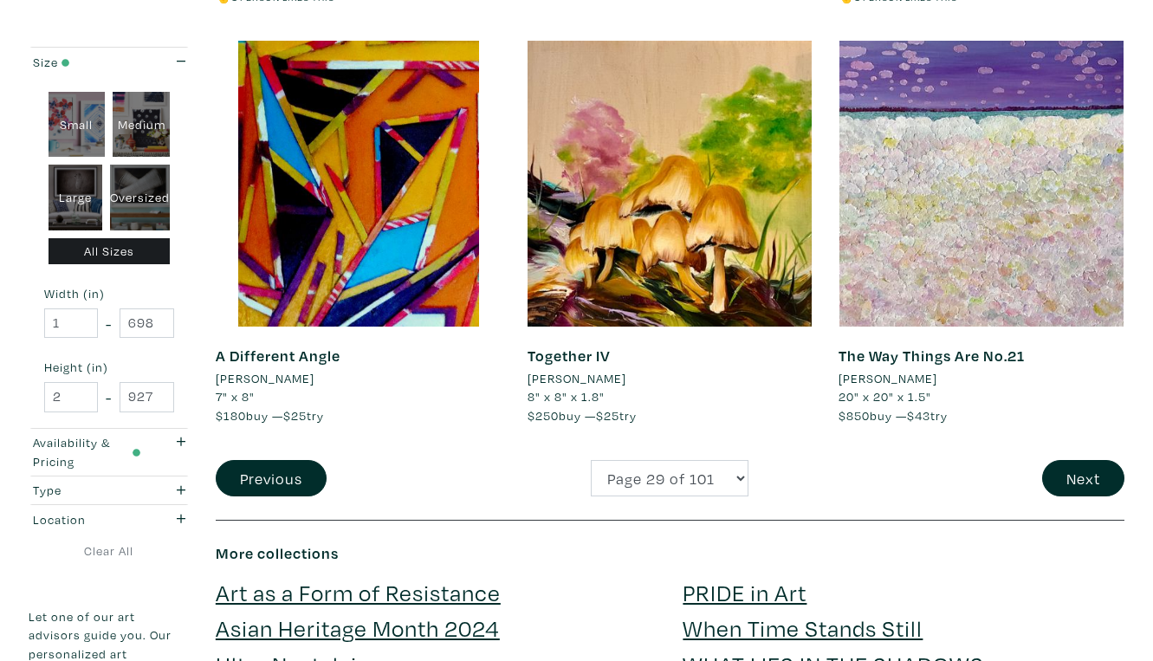
scroll to position [3354, 0]
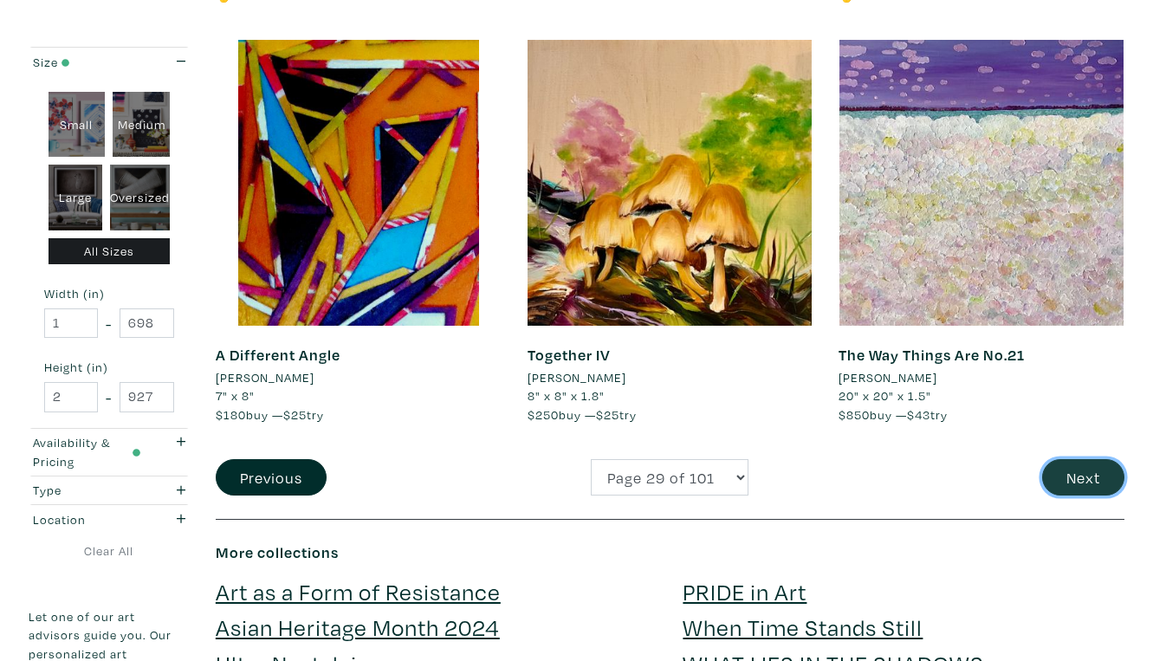
click at [1102, 459] on button "Next" at bounding box center [1083, 477] width 82 height 37
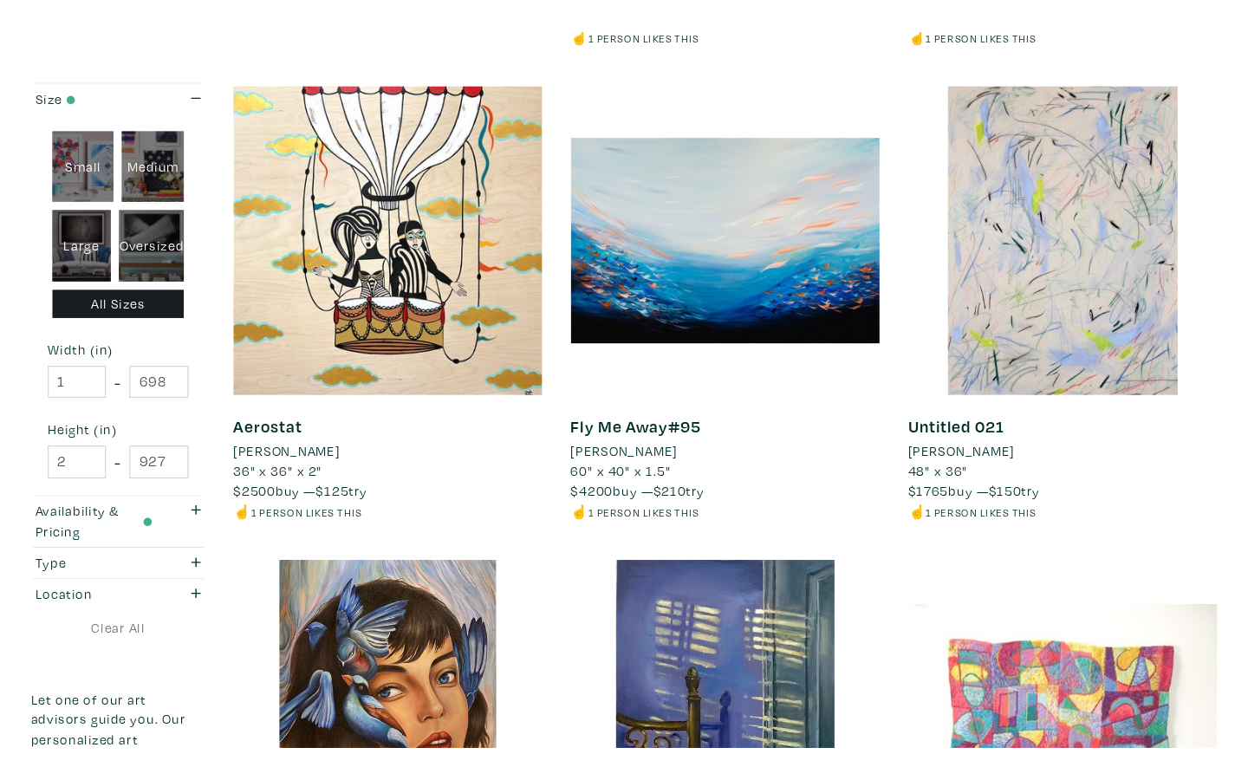
scroll to position [2899, 0]
